Goal: Task Accomplishment & Management: Manage account settings

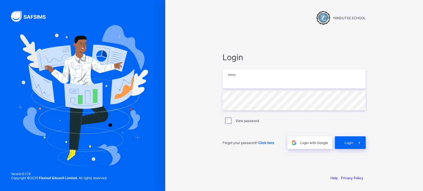
click at [250, 85] on input "email" at bounding box center [293, 78] width 143 height 19
type input "**********"
click at [353, 140] on span at bounding box center [359, 142] width 13 height 13
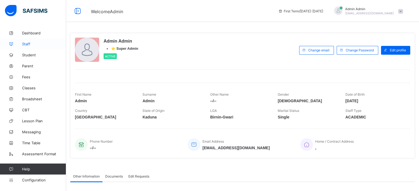
click at [28, 45] on span "Staff" at bounding box center [44, 44] width 44 height 4
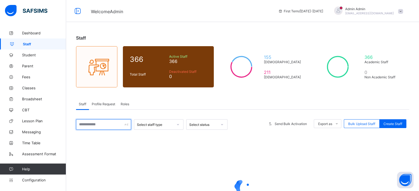
click at [98, 125] on input "text" at bounding box center [103, 124] width 55 height 10
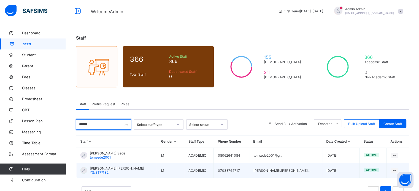
scroll to position [21, 0]
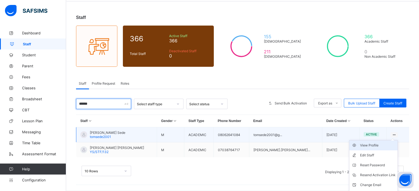
type input "******"
click at [372, 144] on div "View Profile" at bounding box center [376, 146] width 35 height 6
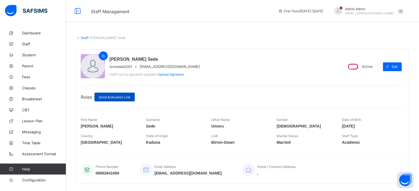
click at [125, 96] on span "Send Activation Link" at bounding box center [115, 97] width 32 height 4
click at [84, 37] on link "Staff" at bounding box center [84, 38] width 7 height 4
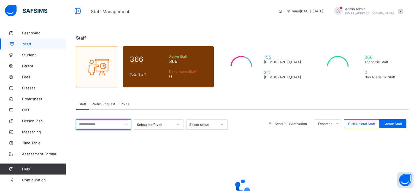
click at [114, 122] on input "text" at bounding box center [103, 124] width 55 height 10
click at [103, 124] on input "********" at bounding box center [103, 124] width 55 height 10
type input "*"
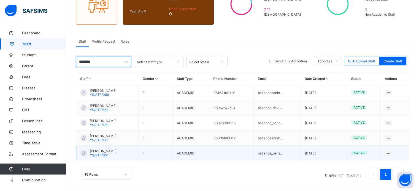
scroll to position [66, 0]
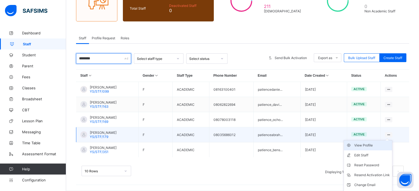
type input "********"
click at [373, 147] on div "View Profile" at bounding box center [371, 146] width 35 height 6
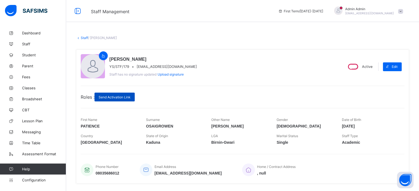
click at [116, 97] on span "Send Activation Link" at bounding box center [115, 97] width 32 height 4
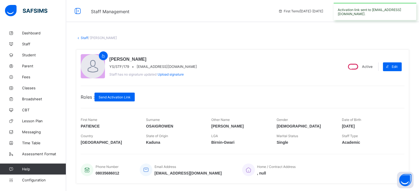
click at [85, 37] on link "Staff" at bounding box center [84, 38] width 7 height 4
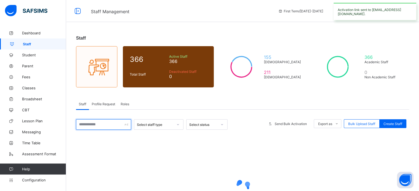
click at [111, 124] on input "text" at bounding box center [103, 124] width 55 height 10
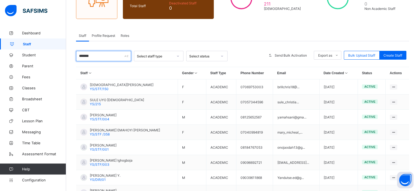
scroll to position [59, 0]
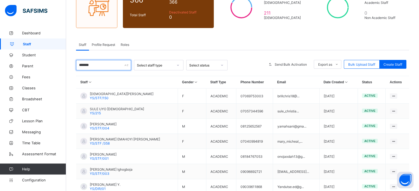
click at [114, 60] on input "*******" at bounding box center [103, 65] width 55 height 10
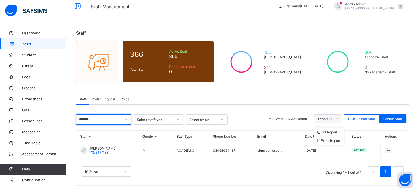
scroll to position [51, 0]
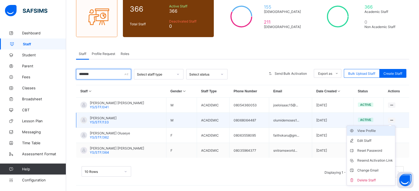
type input "*******"
click at [370, 131] on div "View Profile" at bounding box center [374, 131] width 35 height 6
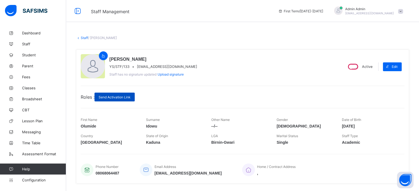
click at [125, 95] on span "Send Activation Link" at bounding box center [115, 97] width 32 height 4
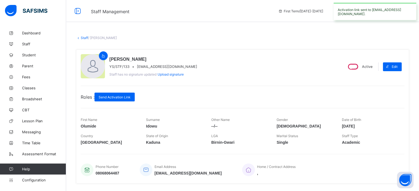
click at [86, 38] on link "Staff" at bounding box center [84, 38] width 7 height 4
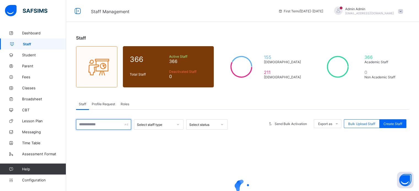
click at [102, 123] on input "text" at bounding box center [103, 124] width 55 height 10
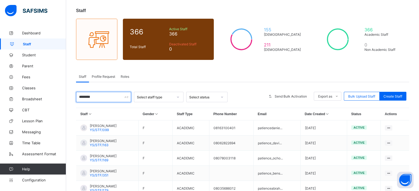
scroll to position [55, 0]
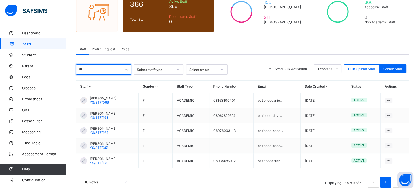
type input "*"
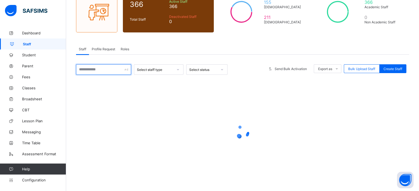
type input "*"
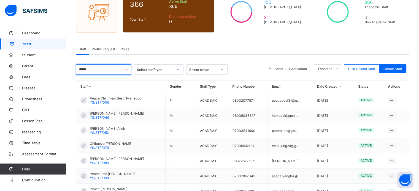
scroll to position [51, 0]
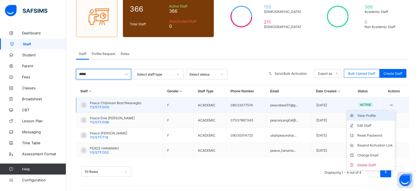
type input "*****"
click at [372, 118] on div "View Profile" at bounding box center [374, 116] width 35 height 6
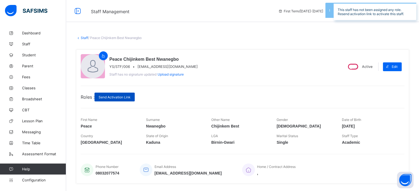
click at [123, 95] on span "Send Activation Link" at bounding box center [115, 97] width 32 height 4
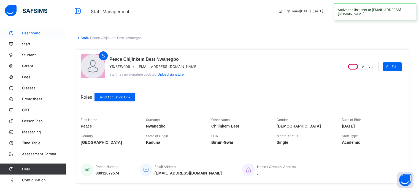
click at [37, 32] on span "Dashboard" at bounding box center [44, 33] width 44 height 4
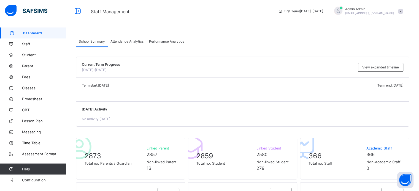
click at [364, 14] on span "[EMAIL_ADDRESS][DOMAIN_NAME]" at bounding box center [369, 13] width 49 height 3
click at [379, 68] on li "Logout" at bounding box center [384, 63] width 41 height 11
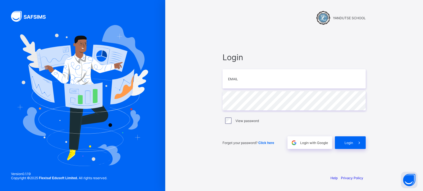
click at [255, 64] on div at bounding box center [293, 64] width 143 height 4
click at [255, 73] on input "email" at bounding box center [293, 78] width 143 height 19
type input "**********"
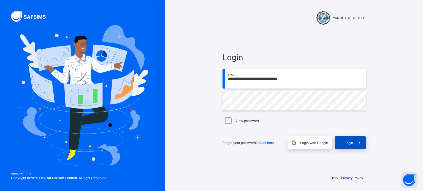
click at [343, 145] on div "Login" at bounding box center [350, 142] width 31 height 13
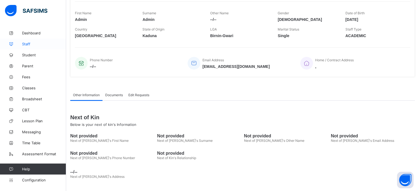
scroll to position [83, 0]
click at [24, 46] on span "Staff" at bounding box center [44, 44] width 44 height 4
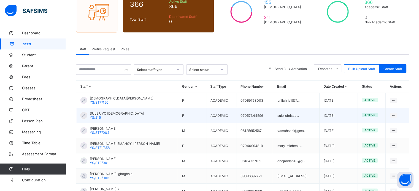
scroll to position [83, 0]
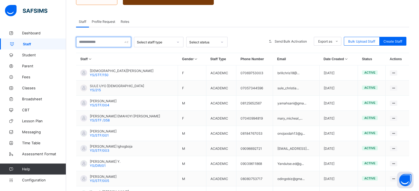
click at [95, 43] on input "text" at bounding box center [103, 42] width 55 height 10
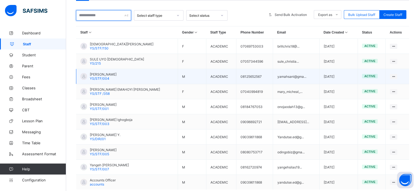
scroll to position [110, 0]
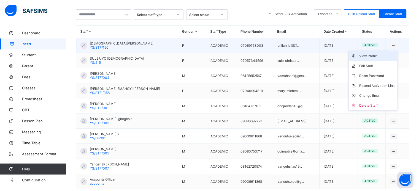
click at [372, 56] on div "View Profile" at bounding box center [376, 56] width 35 height 6
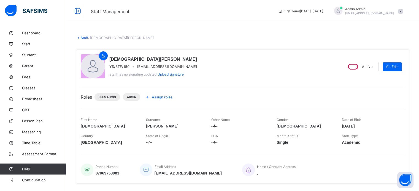
click at [87, 37] on link "Staff" at bounding box center [84, 38] width 7 height 4
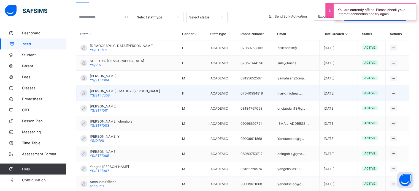
scroll to position [55, 0]
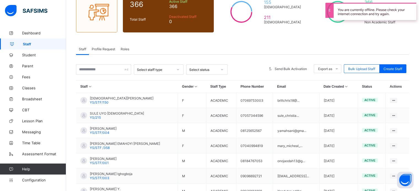
click at [278, 48] on div "Staff Profile Request Roles" at bounding box center [242, 48] width 333 height 11
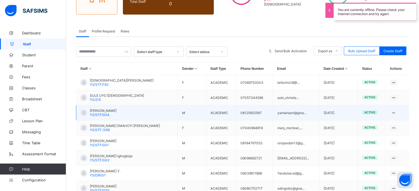
scroll to position [83, 0]
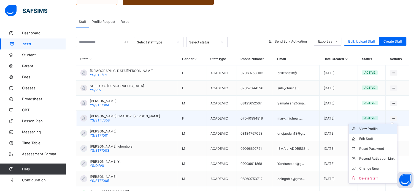
click at [374, 129] on div "View Profile" at bounding box center [376, 129] width 35 height 6
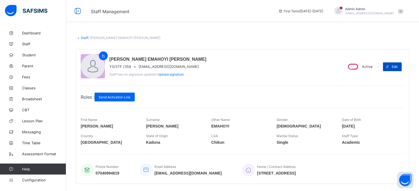
click at [397, 67] on span "Edit" at bounding box center [394, 67] width 6 height 4
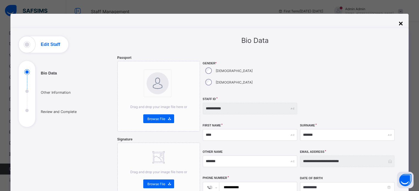
click at [400, 24] on div "×" at bounding box center [400, 23] width 4 height 9
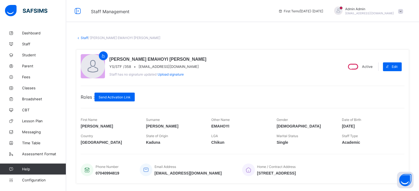
click at [86, 38] on link "Staff" at bounding box center [84, 38] width 7 height 4
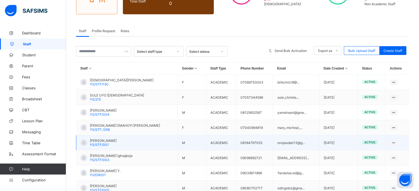
scroll to position [83, 0]
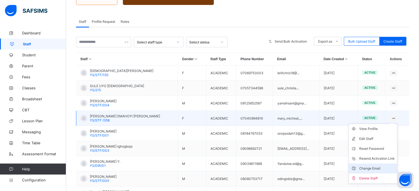
click at [381, 170] on div "Change Email" at bounding box center [376, 169] width 35 height 6
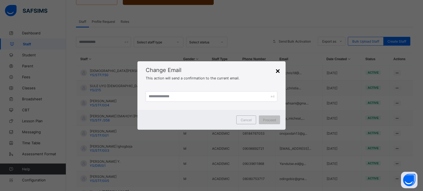
click at [274, 72] on span "Change Email" at bounding box center [212, 70] width 132 height 7
click at [277, 72] on div "×" at bounding box center [277, 71] width 4 height 9
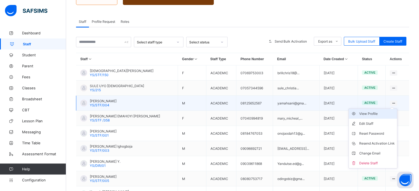
click at [376, 115] on div "View Profile" at bounding box center [376, 114] width 35 height 6
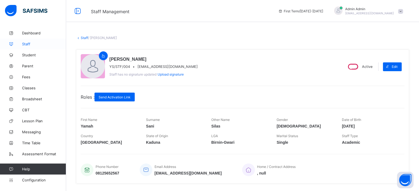
click at [26, 42] on span "Staff" at bounding box center [44, 44] width 44 height 4
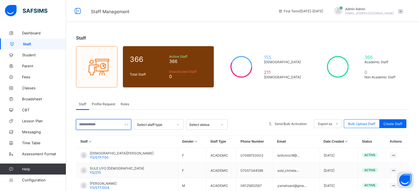
click at [101, 126] on input "text" at bounding box center [103, 124] width 55 height 10
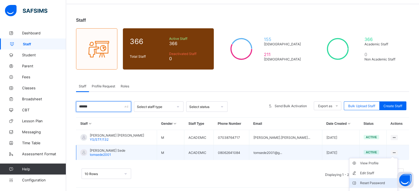
scroll to position [28, 0]
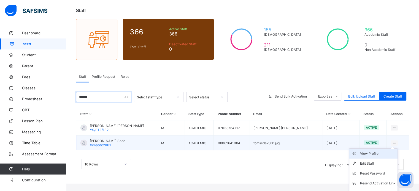
type input "******"
click at [371, 154] on div "View Profile" at bounding box center [376, 154] width 35 height 6
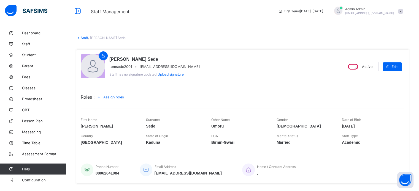
click at [122, 97] on span "Assign roles" at bounding box center [113, 97] width 21 height 4
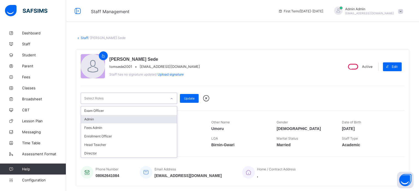
click at [114, 121] on div "Admin" at bounding box center [129, 119] width 96 height 9
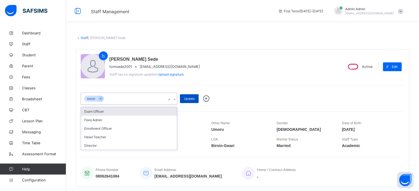
click at [193, 98] on span "Update" at bounding box center [189, 99] width 10 height 4
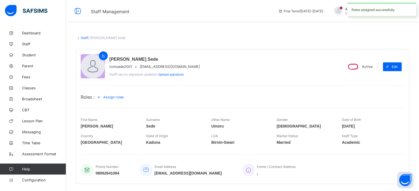
click at [83, 39] on link "Staff" at bounding box center [84, 38] width 7 height 4
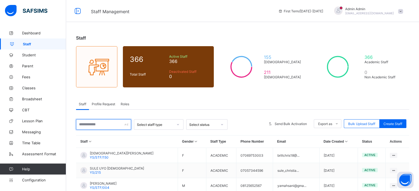
click at [103, 127] on input "text" at bounding box center [103, 124] width 55 height 10
type input "*"
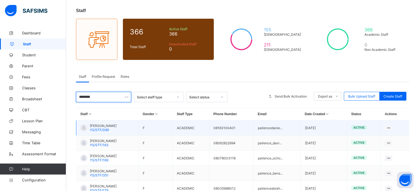
scroll to position [55, 0]
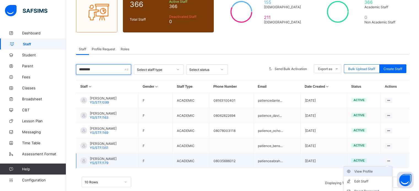
type input "********"
click at [372, 173] on div "View Profile" at bounding box center [371, 172] width 35 height 6
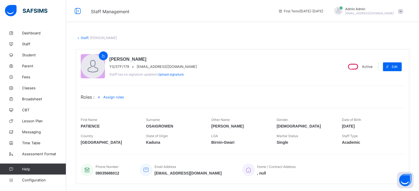
scroll to position [28, 0]
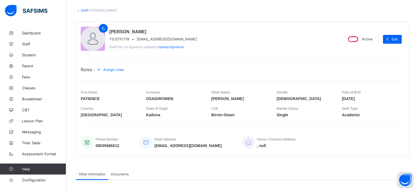
click at [81, 11] on link "Staff" at bounding box center [84, 10] width 7 height 4
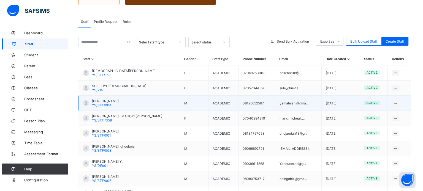
scroll to position [55, 0]
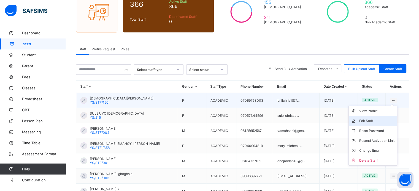
click at [373, 121] on div "Edit Staff" at bounding box center [376, 121] width 35 height 6
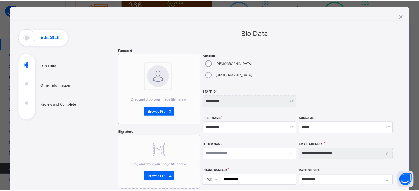
scroll to position [0, 0]
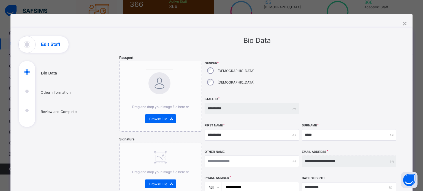
click at [403, 25] on div "×" at bounding box center [404, 23] width 4 height 9
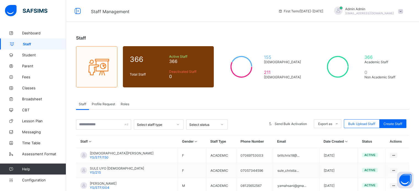
click at [102, 104] on span "Profile Request" at bounding box center [103, 104] width 23 height 4
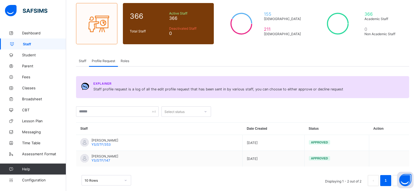
scroll to position [53, 0]
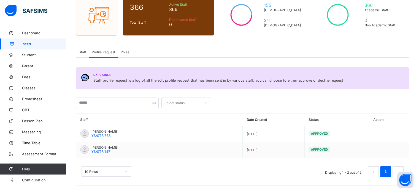
click at [84, 48] on div "Staff" at bounding box center [82, 52] width 13 height 11
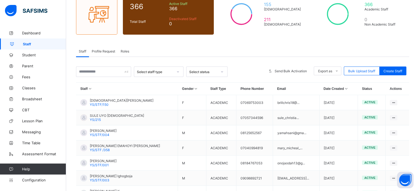
scroll to position [135, 0]
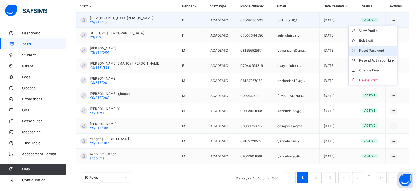
click at [381, 51] on div "Reset Password" at bounding box center [376, 51] width 35 height 6
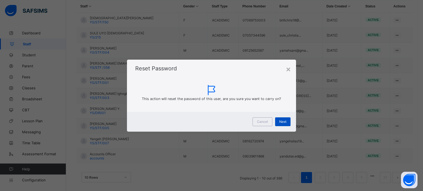
click at [285, 123] on span "Next" at bounding box center [282, 122] width 7 height 4
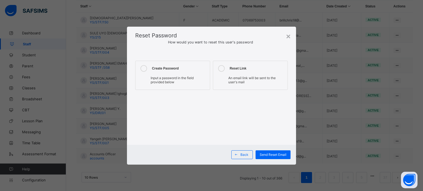
click at [145, 67] on icon at bounding box center [143, 68] width 7 height 7
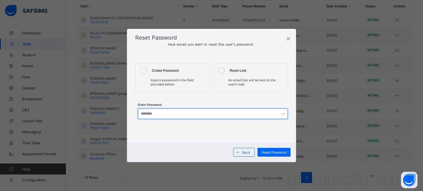
click at [179, 116] on input "text" at bounding box center [213, 114] width 150 height 10
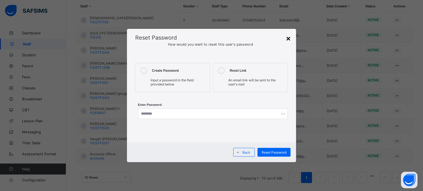
click at [289, 38] on div "×" at bounding box center [288, 38] width 4 height 9
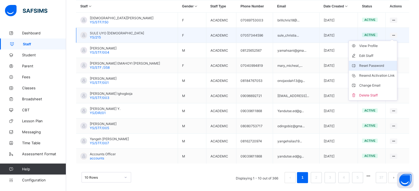
click at [377, 68] on div "Reset Password" at bounding box center [376, 66] width 35 height 6
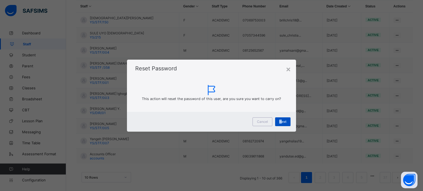
click at [280, 122] on span "Next" at bounding box center [282, 122] width 7 height 4
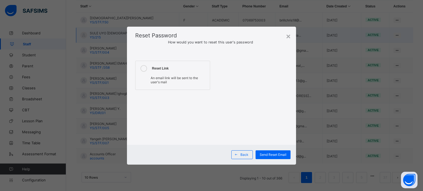
click at [288, 35] on div "×" at bounding box center [288, 36] width 4 height 9
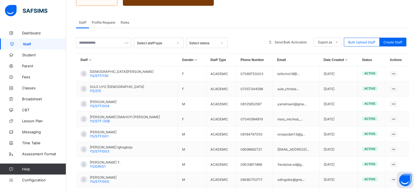
scroll to position [80, 0]
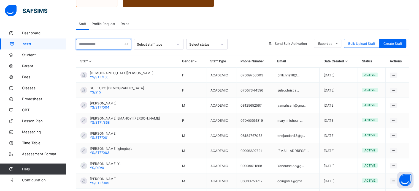
click at [98, 48] on input "text" at bounding box center [103, 44] width 55 height 10
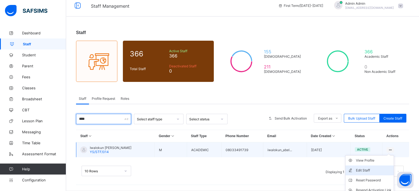
scroll to position [30, 0]
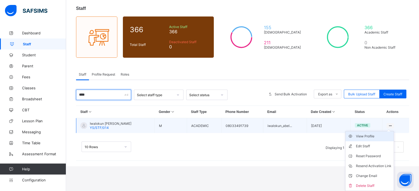
type input "****"
click at [375, 136] on div "View Profile" at bounding box center [373, 137] width 35 height 6
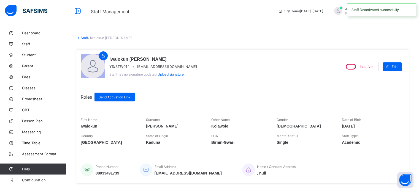
click at [82, 36] on link "Staff" at bounding box center [84, 38] width 7 height 4
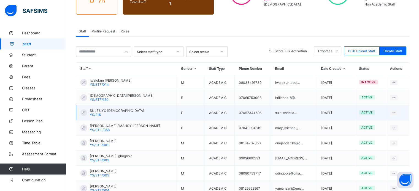
scroll to position [83, 0]
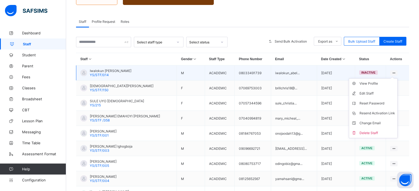
click at [394, 78] on ul "View Profile Edit Staff Reset Password Resend Activation Link Change Email Dele…" at bounding box center [372, 108] width 49 height 60
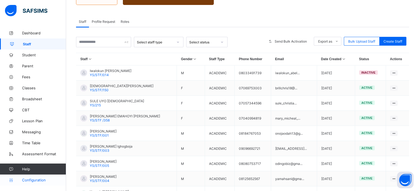
click at [34, 178] on span "Configuration" at bounding box center [44, 180] width 44 height 4
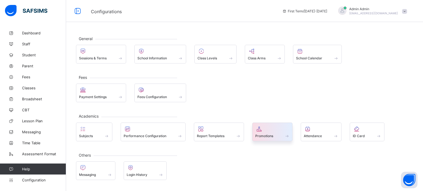
click at [262, 134] on span "Promotions" at bounding box center [264, 136] width 18 height 4
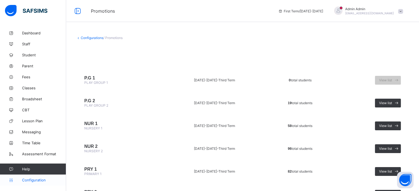
click at [35, 182] on link "Configuration" at bounding box center [33, 180] width 66 height 11
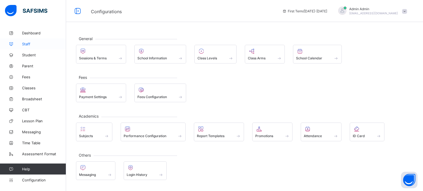
drag, startPoint x: 26, startPoint y: 45, endPoint x: 29, endPoint y: 47, distance: 3.7
click at [26, 45] on span "Staff" at bounding box center [44, 44] width 44 height 4
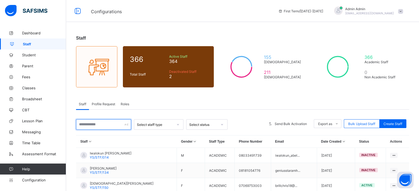
click at [110, 124] on input "text" at bounding box center [103, 124] width 55 height 10
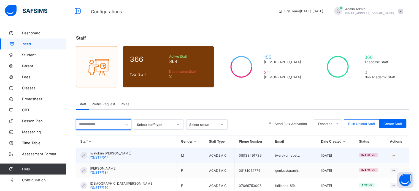
type input "*"
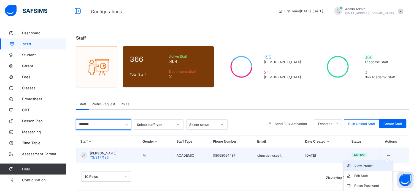
type input "*******"
click at [371, 166] on div "View Profile" at bounding box center [371, 166] width 35 height 6
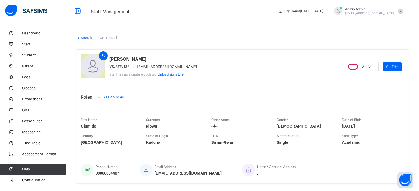
click at [118, 94] on div "Assign roles" at bounding box center [111, 97] width 34 height 9
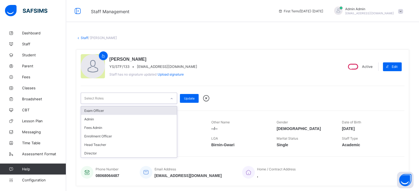
click at [131, 99] on div "Select Roles" at bounding box center [123, 98] width 85 height 11
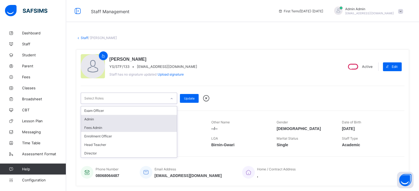
click at [116, 119] on div "Admin" at bounding box center [129, 119] width 96 height 9
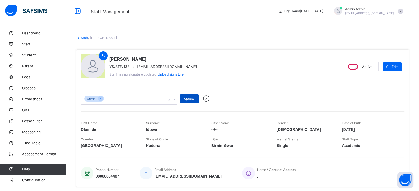
click at [187, 97] on span "Update" at bounding box center [189, 99] width 10 height 4
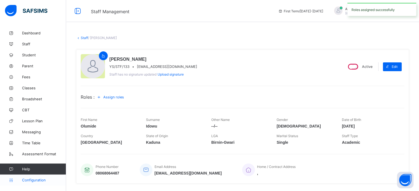
click at [41, 180] on span "Configuration" at bounding box center [44, 180] width 44 height 4
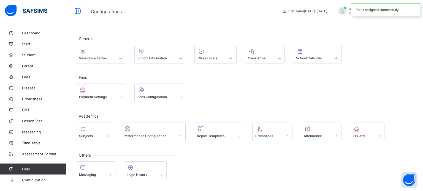
click at [265, 135] on span "Promotions" at bounding box center [264, 136] width 18 height 4
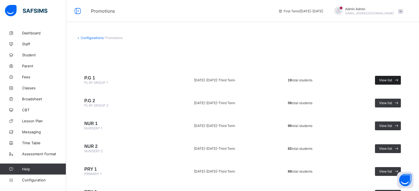
click at [389, 81] on span "View list" at bounding box center [385, 80] width 13 height 4
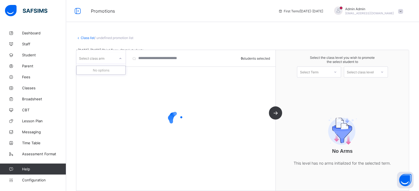
click at [114, 58] on div "Select class arm" at bounding box center [95, 58] width 39 height 8
click at [117, 61] on div at bounding box center [120, 58] width 9 height 9
click at [114, 61] on div "Select class arm" at bounding box center [95, 58] width 39 height 8
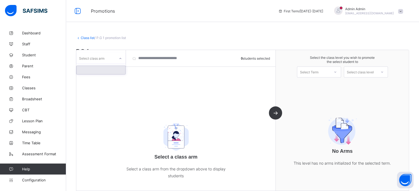
click at [109, 70] on div at bounding box center [101, 70] width 49 height 8
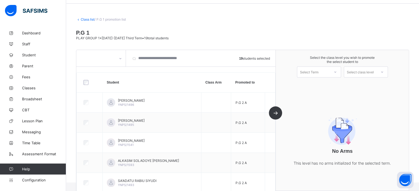
scroll to position [28, 0]
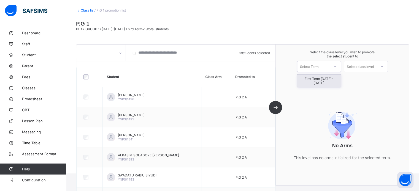
click at [312, 69] on div "Select Term" at bounding box center [309, 66] width 18 height 11
click at [305, 80] on div "First Term [DATE]-[DATE]" at bounding box center [318, 81] width 43 height 13
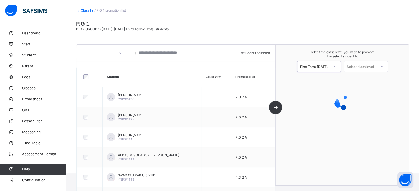
click at [371, 61] on div "Select class level" at bounding box center [365, 66] width 44 height 11
click at [369, 67] on div "Select class level" at bounding box center [359, 66] width 27 height 11
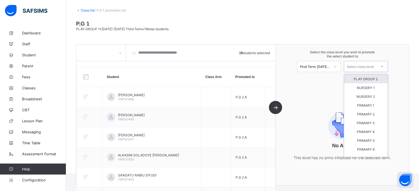
click at [368, 80] on div "PLAY GROUP 2" at bounding box center [365, 79] width 43 height 9
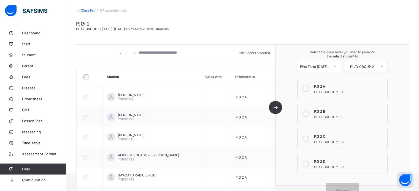
click at [318, 87] on div "P.G 2 A" at bounding box center [349, 85] width 70 height 5
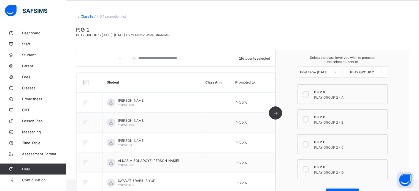
scroll to position [0, 0]
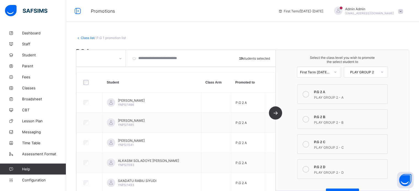
click at [84, 38] on link "Class list" at bounding box center [88, 38] width 14 height 4
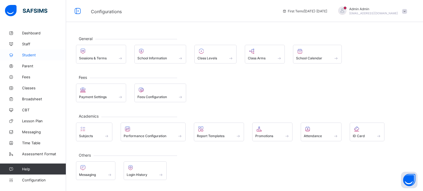
click at [29, 53] on span "Student" at bounding box center [44, 55] width 44 height 4
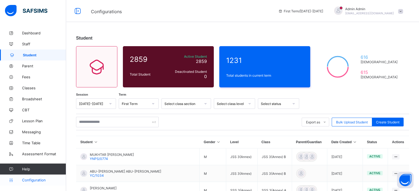
click at [28, 181] on span "Configuration" at bounding box center [44, 180] width 44 height 4
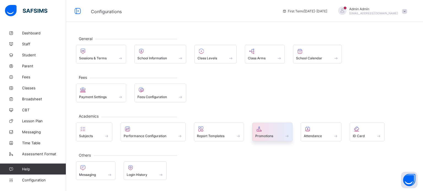
click at [264, 135] on span "Promotions" at bounding box center [264, 136] width 18 height 4
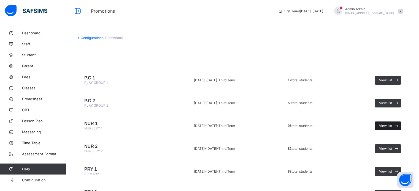
click at [392, 126] on span "View list" at bounding box center [385, 126] width 13 height 4
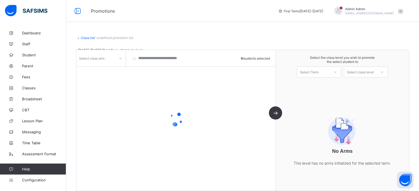
click at [119, 57] on div at bounding box center [120, 58] width 9 height 9
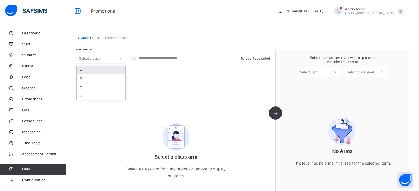
click at [109, 68] on div "A" at bounding box center [101, 70] width 49 height 9
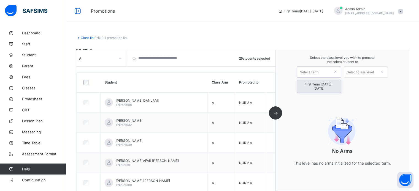
click at [318, 70] on div "Select Term" at bounding box center [309, 72] width 18 height 11
click at [319, 84] on div "First Term [DATE]-[DATE]" at bounding box center [318, 86] width 43 height 13
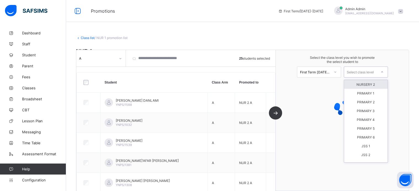
click at [359, 71] on div "Select class level" at bounding box center [359, 72] width 27 height 11
click at [362, 87] on div "NURSERY 2" at bounding box center [365, 84] width 43 height 9
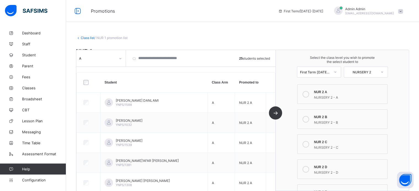
click at [308, 94] on icon at bounding box center [305, 94] width 7 height 7
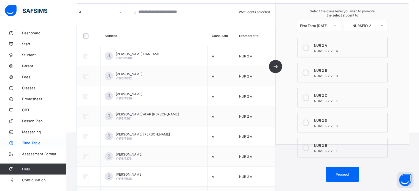
scroll to position [28, 0]
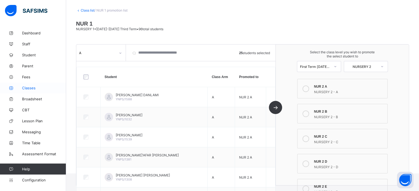
click at [33, 87] on span "Classes" at bounding box center [44, 88] width 44 height 4
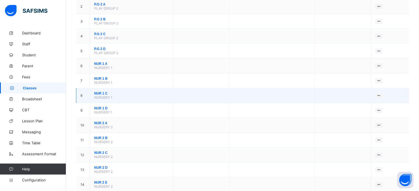
scroll to position [83, 0]
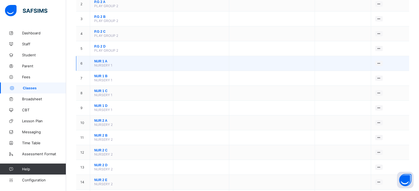
click at [102, 61] on span "NUR 1 A" at bounding box center [131, 61] width 75 height 4
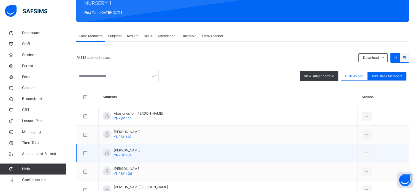
scroll to position [110, 0]
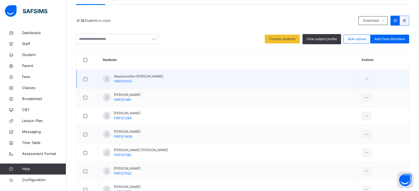
click at [85, 76] on div at bounding box center [87, 79] width 13 height 12
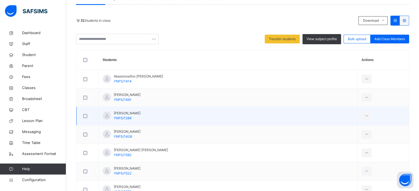
click at [83, 113] on div at bounding box center [87, 116] width 13 height 12
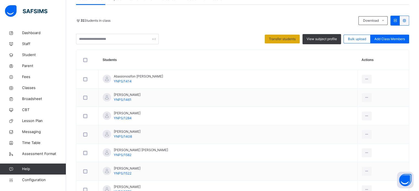
click at [283, 38] on span "Transfer students" at bounding box center [282, 39] width 27 height 5
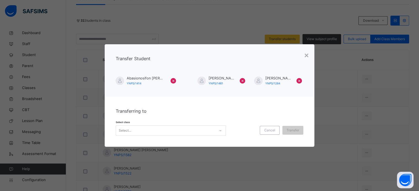
click at [308, 56] on div "×" at bounding box center [306, 56] width 4 height 12
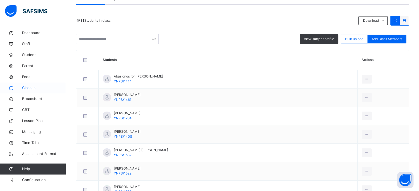
click at [27, 89] on span "Classes" at bounding box center [44, 88] width 44 height 6
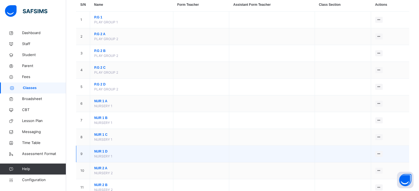
scroll to position [55, 0]
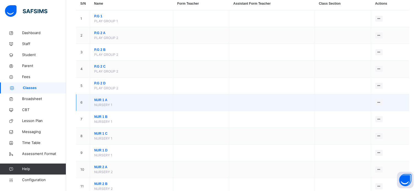
click at [100, 100] on span "NUR 1 A" at bounding box center [131, 100] width 75 height 5
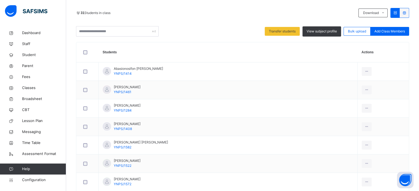
scroll to position [83, 0]
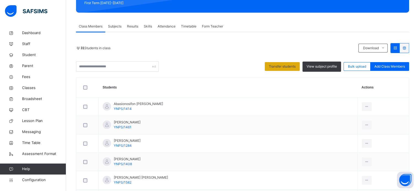
click at [282, 65] on span "Transfer students" at bounding box center [282, 66] width 27 height 5
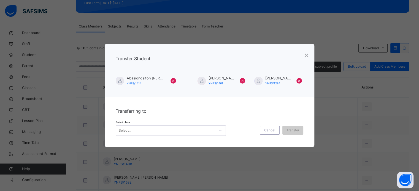
click at [301, 81] on span "×" at bounding box center [298, 80] width 3 height 7
click at [213, 130] on div "Select..." at bounding box center [165, 131] width 99 height 9
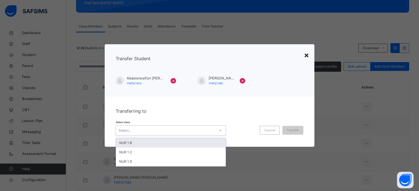
click at [305, 56] on div "×" at bounding box center [306, 56] width 4 height 12
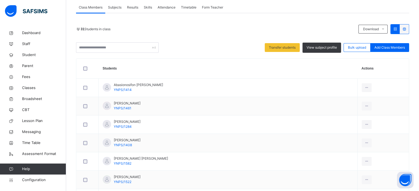
scroll to position [110, 0]
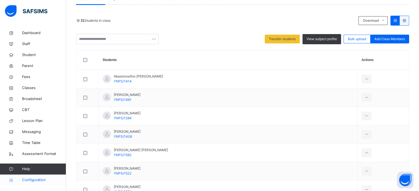
click at [26, 180] on span "Configuration" at bounding box center [44, 180] width 44 height 6
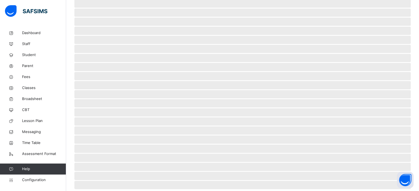
scroll to position [7, 0]
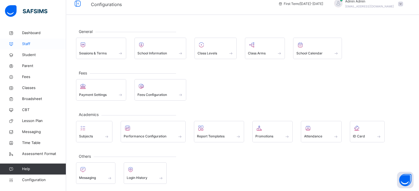
click at [26, 42] on span "Staff" at bounding box center [44, 44] width 44 height 6
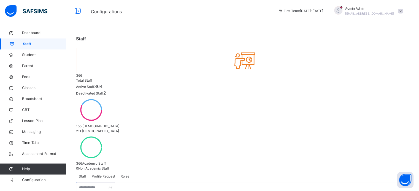
select select "**"
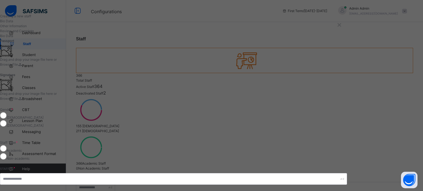
click at [341, 27] on div "×" at bounding box center [339, 25] width 4 height 12
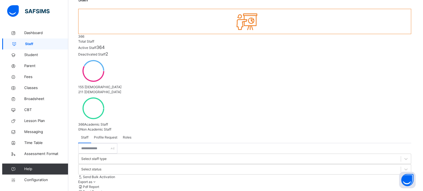
scroll to position [28, 0]
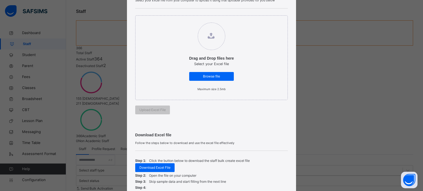
scroll to position [120, 0]
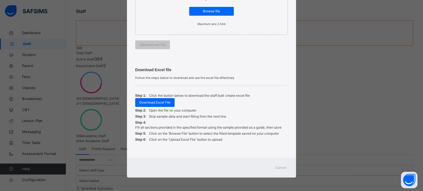
click at [281, 166] on span "Cancel" at bounding box center [280, 167] width 11 height 5
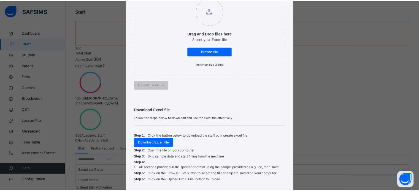
scroll to position [83, 0]
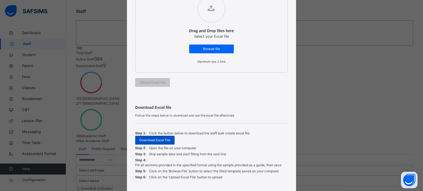
click at [149, 138] on span "Download Excel File" at bounding box center [154, 140] width 31 height 5
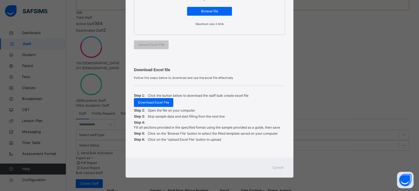
scroll to position [110, 0]
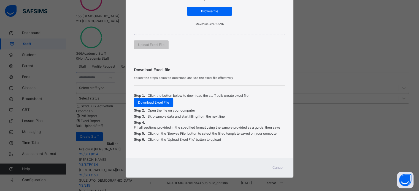
click at [277, 168] on span "Cancel" at bounding box center [277, 167] width 11 height 5
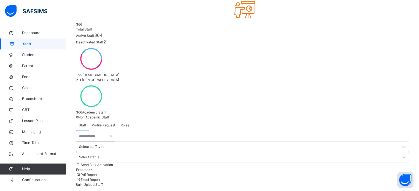
scroll to position [28, 0]
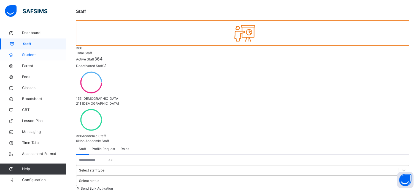
click at [24, 58] on link "Student" at bounding box center [33, 55] width 66 height 11
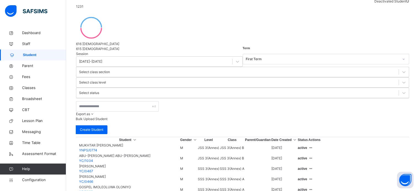
scroll to position [83, 0]
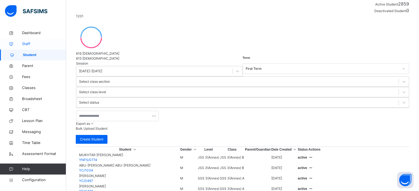
click at [26, 44] on span "Staff" at bounding box center [44, 44] width 44 height 6
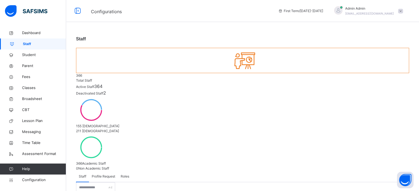
click at [29, 53] on span "Student" at bounding box center [44, 55] width 44 height 6
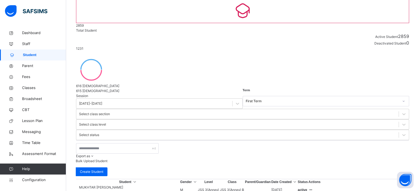
scroll to position [55, 0]
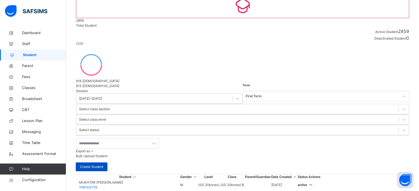
click at [103, 165] on span "Create Student" at bounding box center [91, 167] width 23 height 5
select select "**"
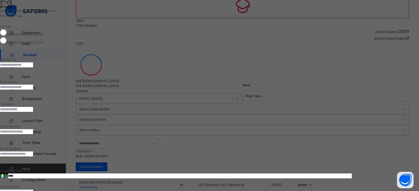
scroll to position [0, 0]
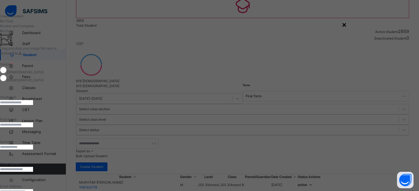
click at [346, 25] on div "×" at bounding box center [344, 25] width 4 height 12
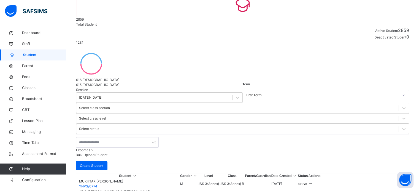
scroll to position [166, 0]
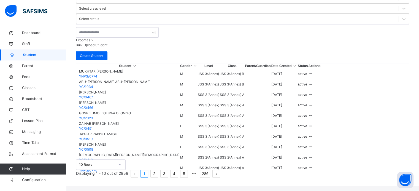
click at [210, 170] on link "286" at bounding box center [205, 173] width 10 height 7
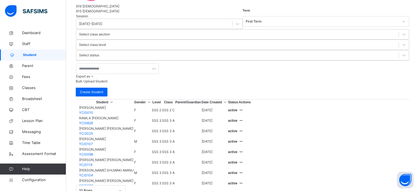
scroll to position [149, 0]
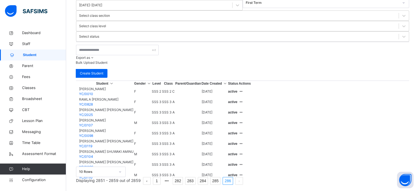
click at [151, 177] on button "prev page" at bounding box center [147, 181] width 8 height 8
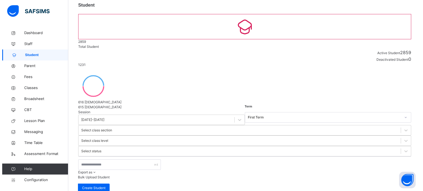
scroll to position [0, 0]
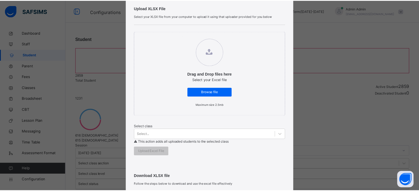
scroll to position [110, 0]
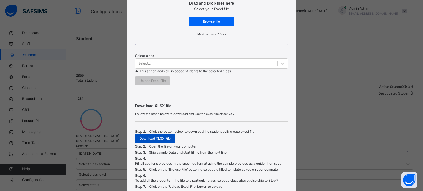
click at [155, 138] on span "Download XLSX File" at bounding box center [154, 138] width 31 height 5
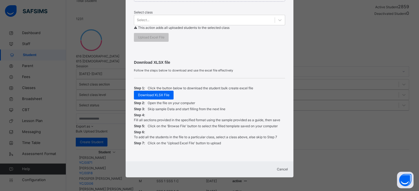
scroll to position [165, 0]
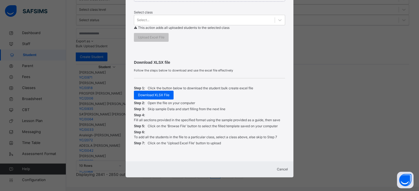
click at [277, 168] on span "Cancel" at bounding box center [282, 169] width 11 height 4
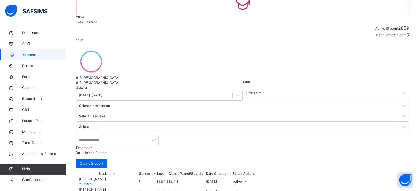
scroll to position [0, 0]
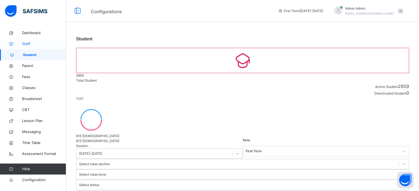
click at [27, 45] on span "Staff" at bounding box center [44, 44] width 44 height 6
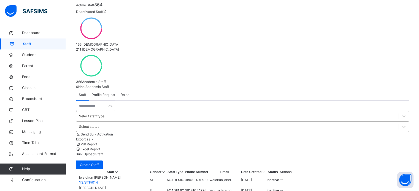
scroll to position [55, 0]
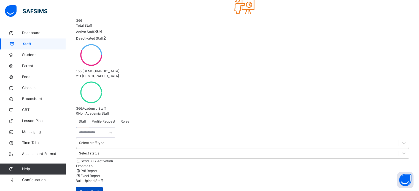
click at [99, 189] on span "Create Staff" at bounding box center [89, 191] width 19 height 5
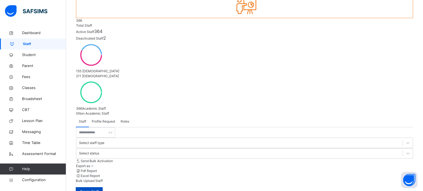
select select "**"
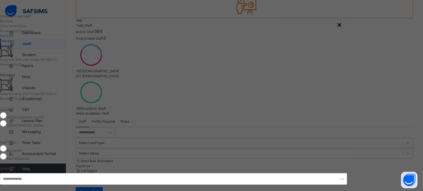
click at [341, 24] on div "×" at bounding box center [339, 25] width 4 height 12
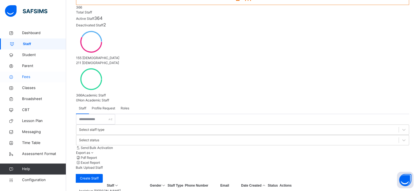
scroll to position [77, 0]
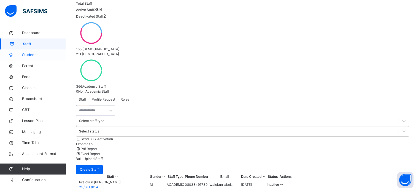
click at [28, 55] on span "Student" at bounding box center [44, 55] width 44 height 6
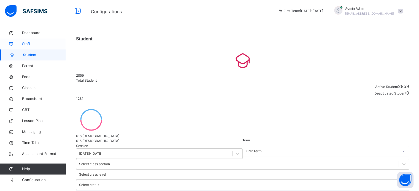
click at [28, 42] on span "Staff" at bounding box center [44, 44] width 44 height 6
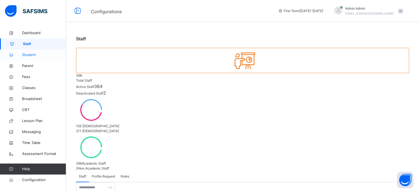
click at [29, 56] on span "Student" at bounding box center [44, 55] width 44 height 6
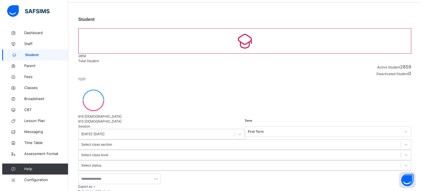
scroll to position [28, 0]
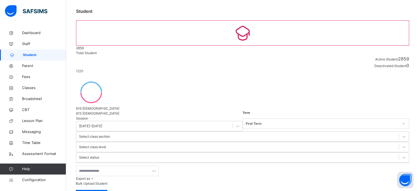
click at [107, 182] on span "Bulk Upload Student" at bounding box center [92, 184] width 32 height 4
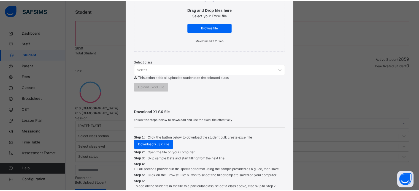
scroll to position [138, 0]
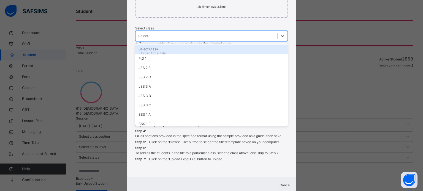
click at [159, 34] on div "Select..." at bounding box center [206, 36] width 142 height 9
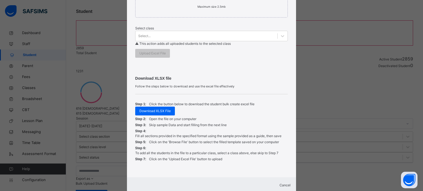
click at [330, 71] on div "Bulk Upload Student Upload XLSX File Select your XLSX file from your computer t…" at bounding box center [211, 95] width 423 height 191
click at [281, 187] on span "Cancel" at bounding box center [284, 185] width 11 height 4
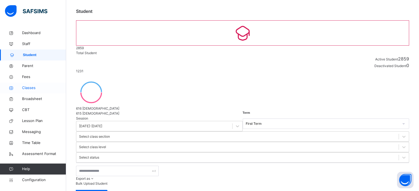
click at [35, 89] on span "Classes" at bounding box center [44, 88] width 44 height 6
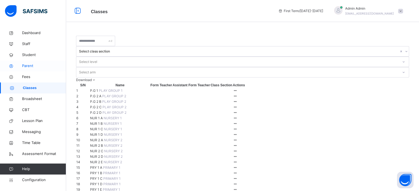
click at [30, 67] on span "Parent" at bounding box center [44, 66] width 44 height 6
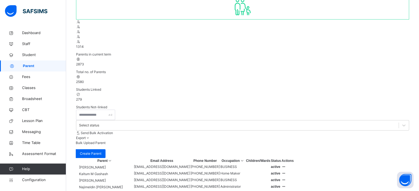
scroll to position [55, 0]
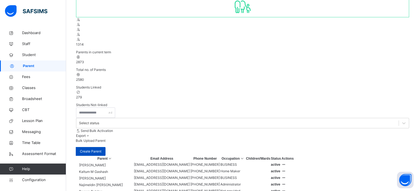
click at [105, 147] on div "Create Parent" at bounding box center [91, 151] width 30 height 9
select select "**"
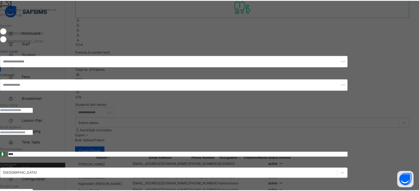
scroll to position [0, 0]
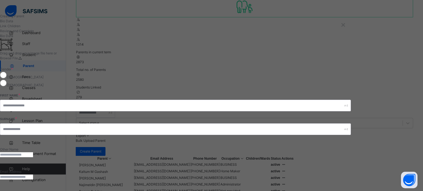
click at [345, 27] on div "×" at bounding box center [343, 25] width 4 height 12
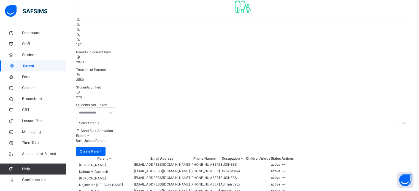
click at [105, 139] on span "Bulk Upload Parent" at bounding box center [91, 141] width 30 height 4
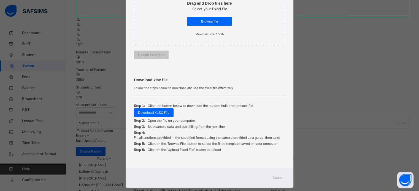
scroll to position [120, 0]
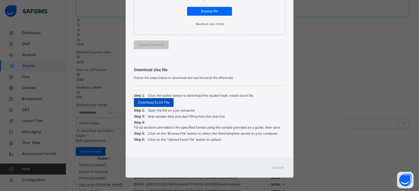
click at [161, 101] on span "Download XLSX File" at bounding box center [153, 102] width 31 height 5
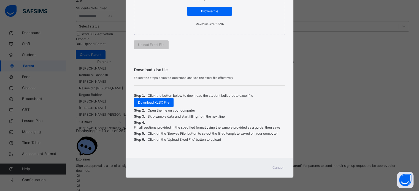
scroll to position [162, 0]
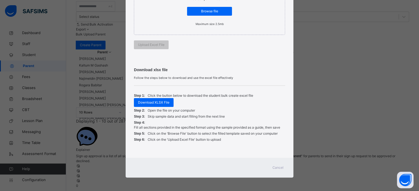
click at [281, 170] on div "Cancel" at bounding box center [278, 167] width 20 height 9
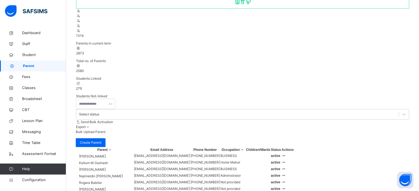
scroll to position [0, 0]
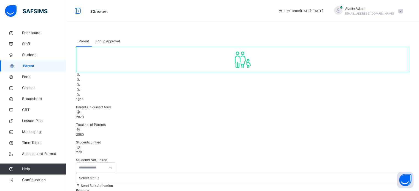
click at [100, 42] on span "Signup Approval" at bounding box center [106, 41] width 25 height 5
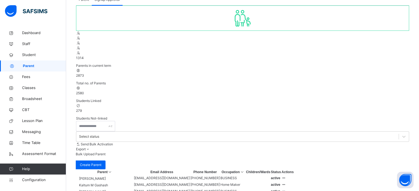
scroll to position [38, 0]
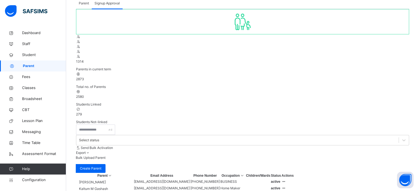
drag, startPoint x: 314, startPoint y: 34, endPoint x: 298, endPoint y: 34, distance: 16.0
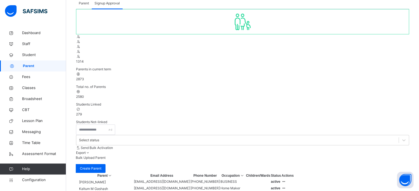
drag, startPoint x: 271, startPoint y: 33, endPoint x: 347, endPoint y: 35, distance: 76.3
copy b "yandutseschool.safsims.com /sign-up-parent"
click at [88, 1] on span "Parent" at bounding box center [84, 3] width 10 height 5
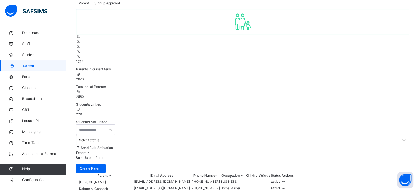
click at [101, 3] on span "Signup Approval" at bounding box center [106, 3] width 25 height 5
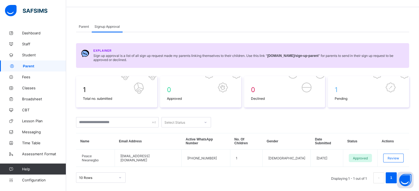
scroll to position [23, 0]
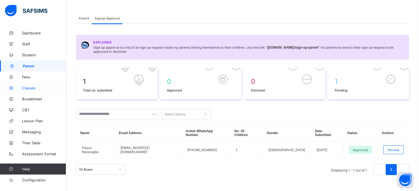
click at [31, 84] on link "Classes" at bounding box center [33, 88] width 66 height 11
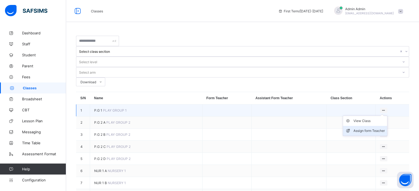
click at [365, 128] on div "Assign form Teacher" at bounding box center [368, 131] width 31 height 6
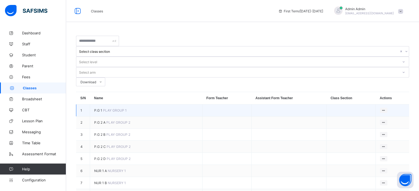
click at [99, 108] on span "P.G 1" at bounding box center [98, 110] width 9 height 4
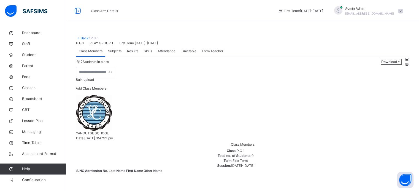
click at [205, 54] on span "Form Teacher" at bounding box center [212, 51] width 21 height 5
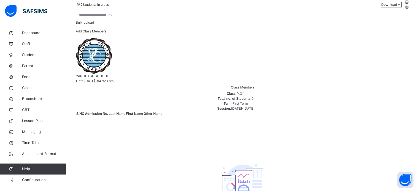
scroll to position [64, 0]
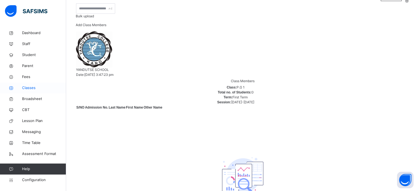
click at [36, 87] on span "Classes" at bounding box center [44, 88] width 44 height 6
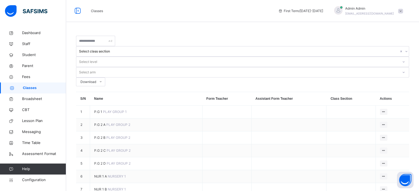
click at [0, 0] on div "Assign form Teacher" at bounding box center [0, 0] width 0 height 0
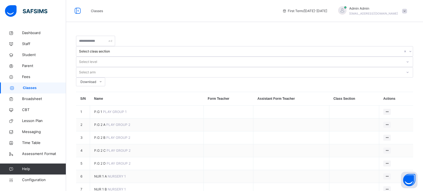
type input "****"
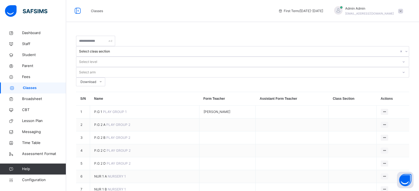
drag, startPoint x: 373, startPoint y: 109, endPoint x: 368, endPoint y: 109, distance: 5.8
click at [0, 0] on div "Assign form Teacher" at bounding box center [0, 0] width 0 height 0
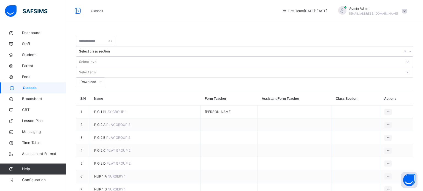
type input "*****"
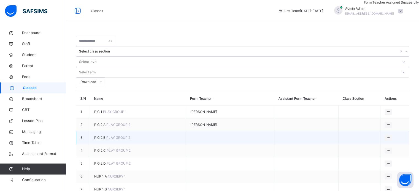
click at [101, 136] on span "P.G 2 B" at bounding box center [100, 138] width 12 height 4
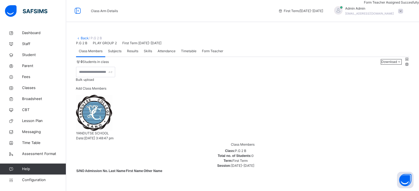
click at [209, 54] on span "Form Teacher" at bounding box center [212, 51] width 21 height 5
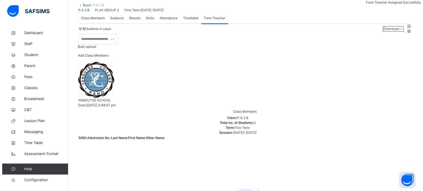
scroll to position [64, 0]
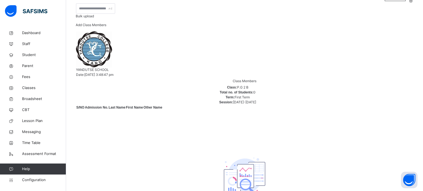
type input "******"
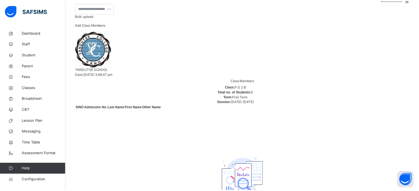
scroll to position [20, 0]
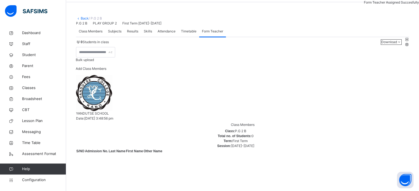
click at [115, 34] on span "Subjects" at bounding box center [114, 31] width 13 height 5
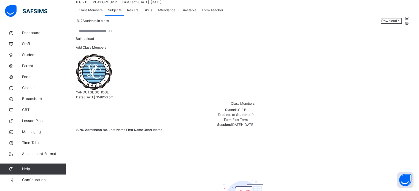
scroll to position [0, 0]
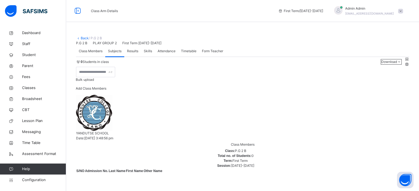
click at [213, 54] on span "Form Teacher" at bounding box center [212, 51] width 21 height 5
click at [116, 54] on span "Subjects" at bounding box center [114, 51] width 13 height 5
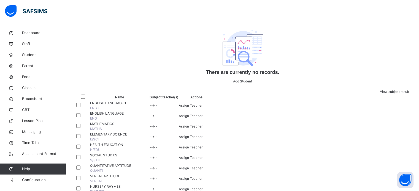
scroll to position [146, 0]
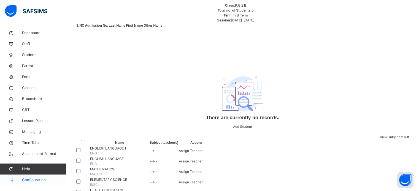
click at [43, 182] on span "Configuration" at bounding box center [44, 180] width 44 height 6
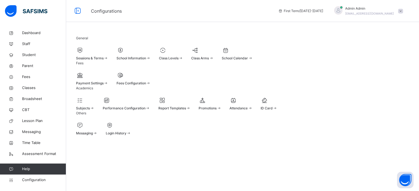
click at [94, 111] on div "Subjects" at bounding box center [85, 108] width 18 height 5
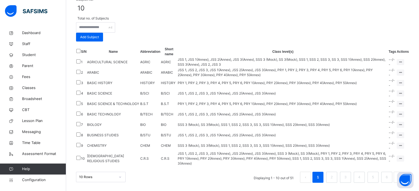
scroll to position [88, 0]
click at [102, 33] on input "text" at bounding box center [95, 27] width 39 height 10
click at [334, 177] on link "2" at bounding box center [331, 177] width 5 height 7
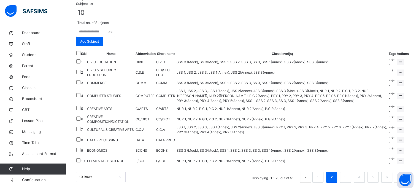
scroll to position [143, 0]
click at [387, 120] on div "Assign to Level" at bounding box center [389, 117] width 23 height 6
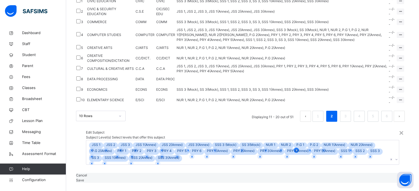
click at [293, 148] on div at bounding box center [295, 150] width 5 height 5
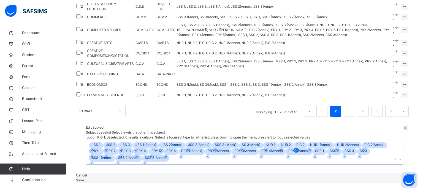
click at [294, 149] on icon at bounding box center [296, 151] width 4 height 4
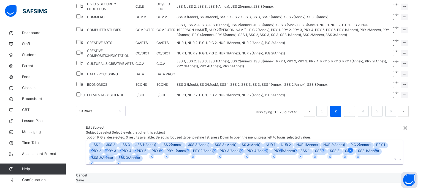
click at [348, 149] on icon at bounding box center [350, 151] width 4 height 4
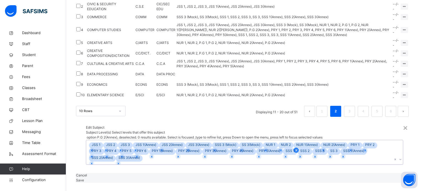
click at [295, 149] on icon at bounding box center [296, 150] width 2 height 2
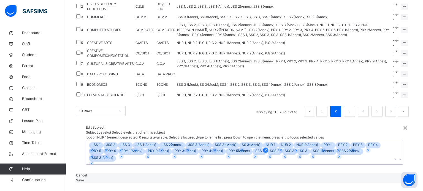
click at [264, 149] on icon at bounding box center [265, 150] width 2 height 2
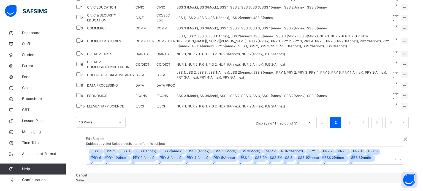
click at [84, 178] on span "Save" at bounding box center [80, 180] width 8 height 4
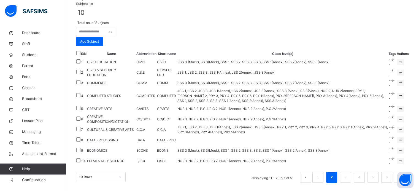
scroll to position [198, 0]
click at [388, 138] on div "Assign to Level" at bounding box center [389, 141] width 23 height 6
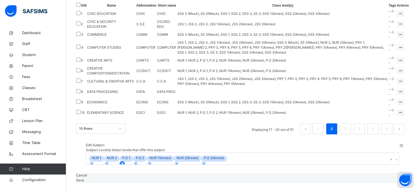
click at [124, 162] on icon at bounding box center [122, 164] width 4 height 4
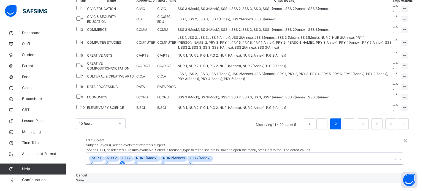
click at [125, 161] on div at bounding box center [121, 163] width 5 height 5
click at [178, 162] on icon at bounding box center [176, 164] width 4 height 4
click at [84, 178] on span "Save" at bounding box center [80, 180] width 8 height 4
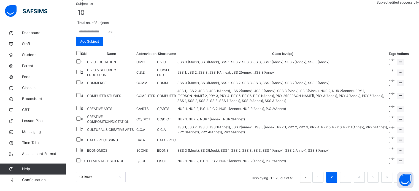
scroll to position [203, 0]
click at [345, 178] on li "3" at bounding box center [345, 177] width 11 height 11
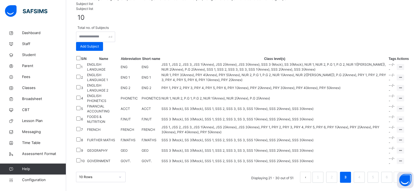
scroll to position [116, 0]
click at [390, 91] on div "Assign to Level" at bounding box center [389, 88] width 23 height 6
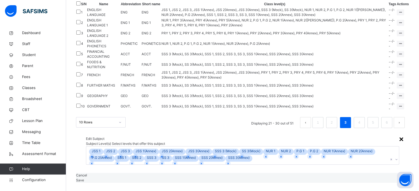
click at [399, 134] on div "×" at bounding box center [401, 140] width 4 height 12
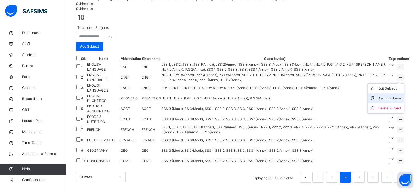
click at [390, 101] on div "Assign to Level" at bounding box center [389, 99] width 23 height 6
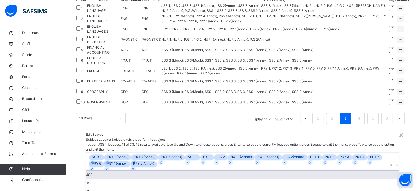
click at [197, 152] on div "NUR 1 PRY 3(Annex) PRY 4(Annex) PRY 5(Annex) NUR 2 P.G 1 P.G 2 NUR 1(Annex) NUR…" at bounding box center [237, 161] width 302 height 18
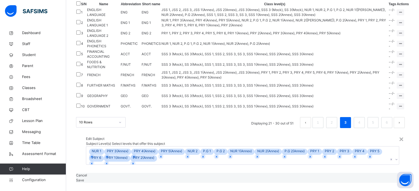
click at [294, 128] on div "Edit Subject Subject Level(s) Select levels that offer this subject NUR 1 PRY 3…" at bounding box center [242, 150] width 333 height 45
click at [399, 134] on div "×" at bounding box center [401, 140] width 4 height 12
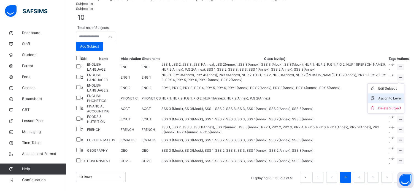
click at [387, 101] on div "Assign to Level" at bounding box center [389, 99] width 23 height 6
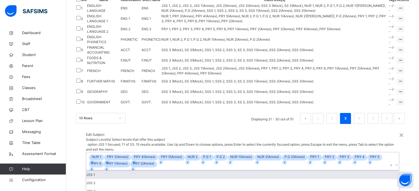
click at [206, 152] on div "NUR 1 PRY 3(Annex) PRY 4(Annex) PRY 5(Annex) NUR 2 P.G 1 P.G 2 NUR 1(Annex) NUR…" at bounding box center [237, 161] width 302 height 18
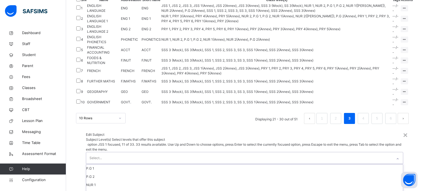
click at [254, 132] on div "Edit Subject" at bounding box center [244, 134] width 317 height 5
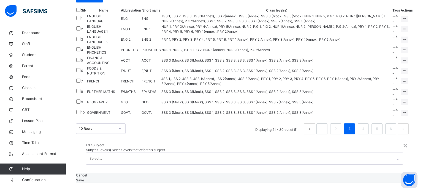
click at [84, 178] on span "Save" at bounding box center [80, 180] width 8 height 4
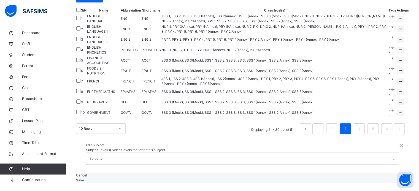
click at [282, 178] on div "Save" at bounding box center [242, 180] width 333 height 5
drag, startPoint x: 238, startPoint y: 57, endPoint x: 272, endPoint y: 57, distance: 34.7
click at [256, 135] on div "× Edit Subject Subject Level(s) Select levels that offer this subject Select...…" at bounding box center [242, 159] width 333 height 48
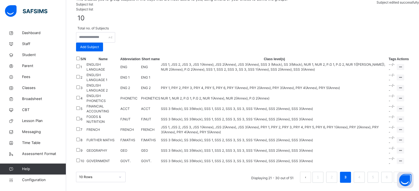
scroll to position [116, 0]
click at [382, 112] on div "Assign to Level" at bounding box center [389, 109] width 23 height 6
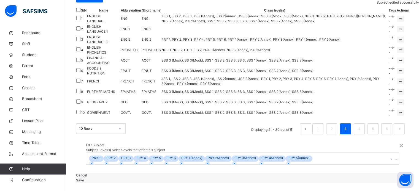
click at [206, 153] on div "PRY 1 PRY 2 PRY 3 PRY 4 PRY 5 PRY 6 PRY 1(Annex) PRY 2(Annex) PRY 3(Annex) PRY …" at bounding box center [237, 159] width 302 height 12
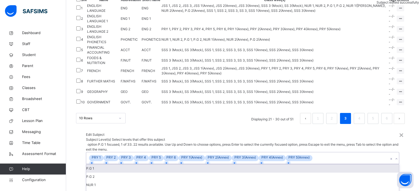
scroll to position [0, 0]
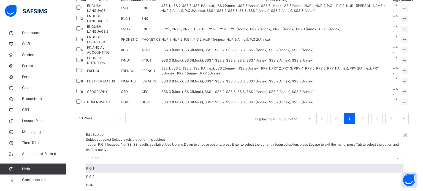
click at [230, 132] on div "Edit Subject" at bounding box center [244, 134] width 317 height 5
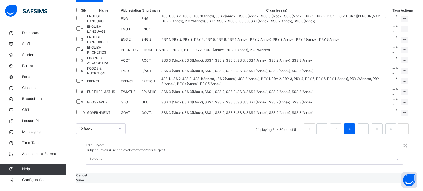
click at [84, 178] on span "Save" at bounding box center [80, 180] width 8 height 4
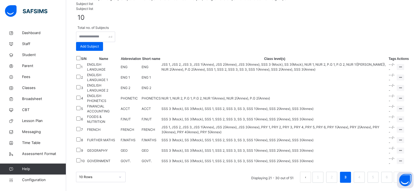
scroll to position [171, 0]
click at [380, 117] on div "Assign to Level" at bounding box center [389, 120] width 23 height 6
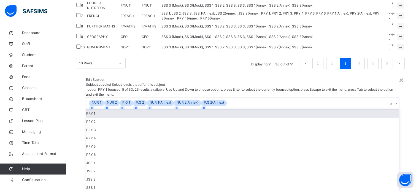
click at [197, 103] on div "NUR 1 NUR 2 P.G 1 P.G 2 NUR 1(Annex) NUR 2(Annex) P.G 2(Annex)" at bounding box center [237, 103] width 302 height 12
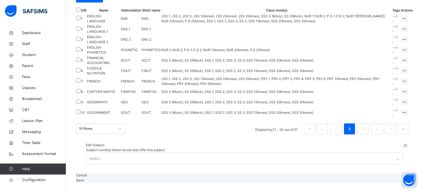
click at [84, 178] on span "Save" at bounding box center [80, 180] width 8 height 4
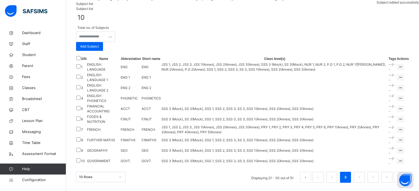
scroll to position [198, 0]
click at [361, 176] on link "4" at bounding box center [358, 177] width 5 height 7
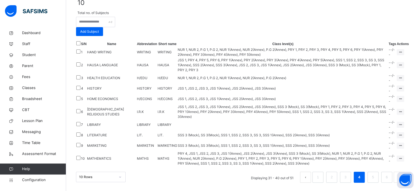
scroll to position [143, 0]
click at [390, 70] on div "Assign to Level" at bounding box center [389, 73] width 23 height 6
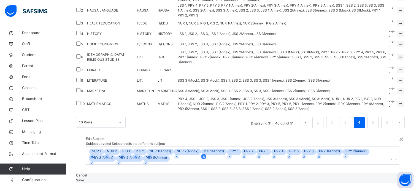
click at [202, 155] on icon at bounding box center [204, 157] width 4 height 4
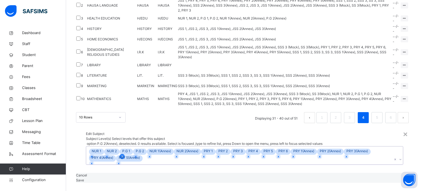
click at [125, 154] on div at bounding box center [121, 156] width 5 height 5
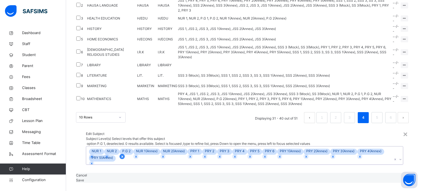
click at [123, 156] on icon at bounding box center [122, 157] width 2 height 2
click at [84, 178] on span "Save" at bounding box center [80, 180] width 8 height 4
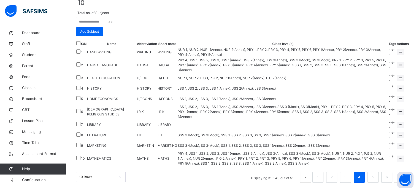
scroll to position [210, 0]
click at [375, 179] on link "5" at bounding box center [372, 177] width 5 height 7
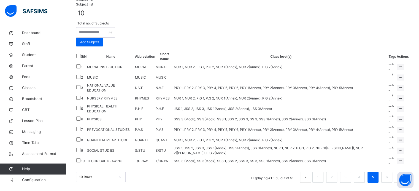
scroll to position [195, 0]
click at [389, 179] on link "6" at bounding box center [386, 177] width 5 height 7
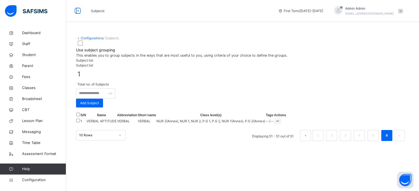
scroll to position [29, 0]
click at [348, 140] on link "3" at bounding box center [344, 136] width 5 height 7
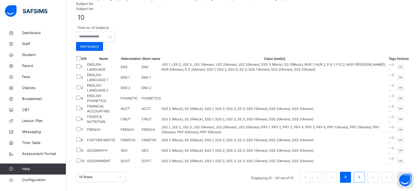
click at [364, 176] on li "4" at bounding box center [358, 177] width 11 height 11
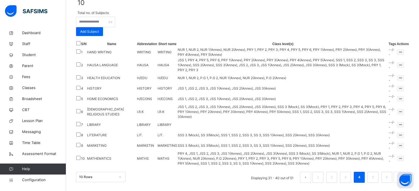
scroll to position [210, 0]
click at [375, 178] on link "5" at bounding box center [372, 177] width 5 height 7
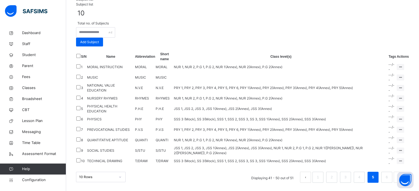
scroll to position [167, 0]
click at [32, 89] on span "Classes" at bounding box center [44, 88] width 44 height 6
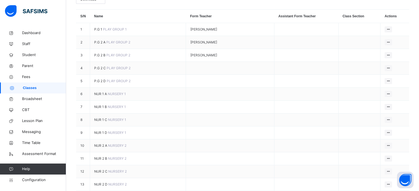
scroll to position [28, 0]
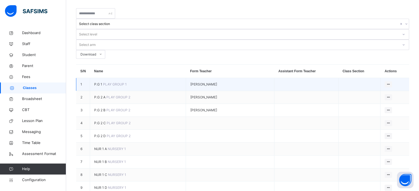
click at [97, 82] on span "P.G 1" at bounding box center [98, 84] width 9 height 4
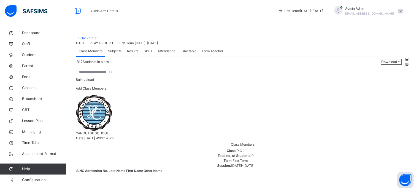
click at [119, 54] on span "Subjects" at bounding box center [114, 51] width 13 height 5
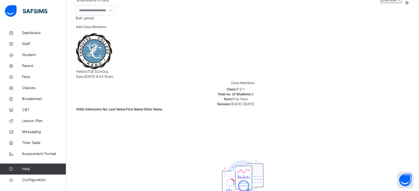
scroll to position [54, 0]
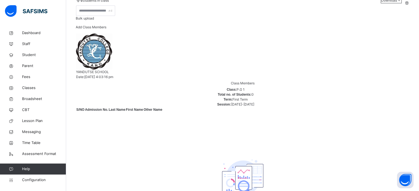
scroll to position [81, 0]
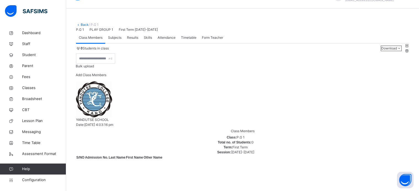
scroll to position [0, 0]
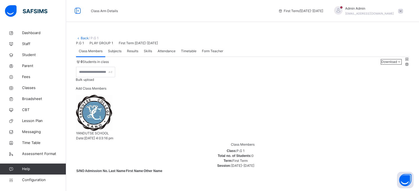
click at [81, 38] on link "Back" at bounding box center [85, 38] width 8 height 4
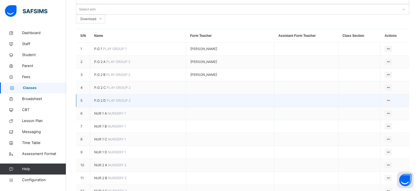
scroll to position [83, 0]
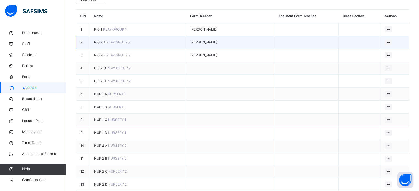
click at [101, 40] on span "P.G 2 A" at bounding box center [100, 42] width 12 height 4
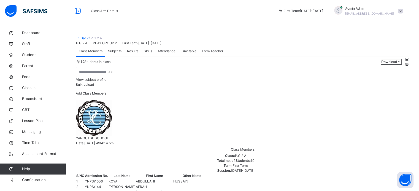
click at [116, 54] on span "Subjects" at bounding box center [114, 51] width 13 height 5
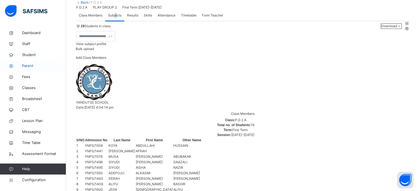
scroll to position [26, 0]
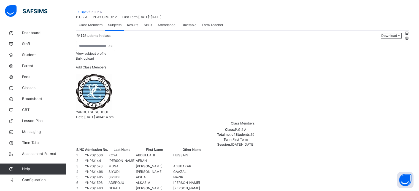
click at [81, 28] on span "Class Members" at bounding box center [91, 25] width 24 height 5
click at [106, 56] on span "View subject profile" at bounding box center [91, 53] width 30 height 4
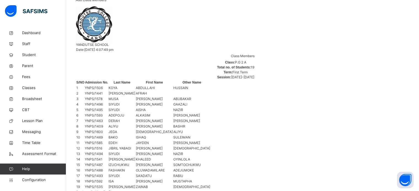
scroll to position [51, 0]
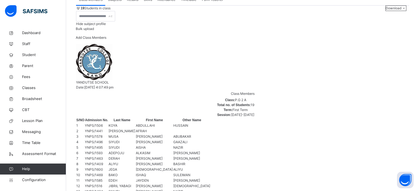
click at [112, 2] on span "Subjects" at bounding box center [114, -1] width 13 height 5
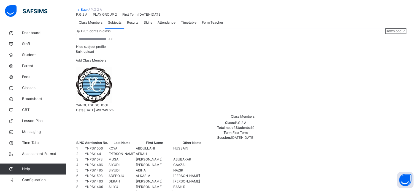
scroll to position [26, 0]
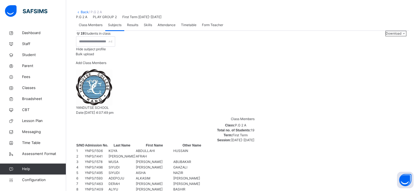
click at [91, 28] on span "Class Members" at bounding box center [91, 25] width 24 height 5
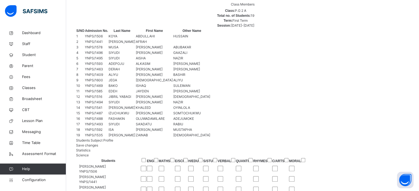
scroll to position [162, 0]
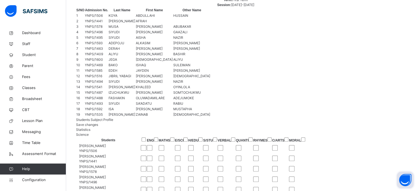
click at [404, 181] on button "Open asap" at bounding box center [405, 180] width 17 height 17
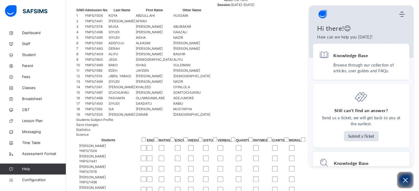
click at [284, 127] on div "Statistics Science" at bounding box center [242, 132] width 333 height 10
click at [400, 178] on button "Open asap" at bounding box center [405, 180] width 17 height 17
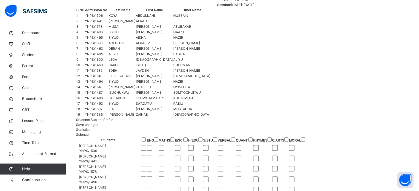
click at [39, 170] on span "Help" at bounding box center [44, 169] width 44 height 6
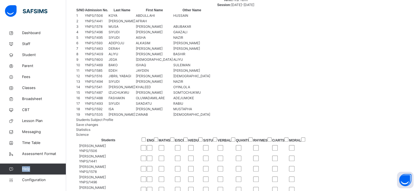
click at [39, 170] on span "Help" at bounding box center [44, 169] width 44 height 6
click at [404, 181] on button "Open asap" at bounding box center [405, 180] width 17 height 17
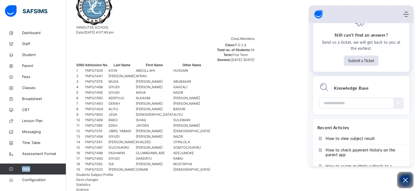
scroll to position [0, 0]
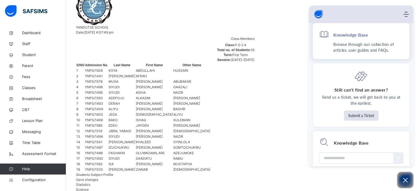
click at [349, 37] on h4 "Knowledge Base" at bounding box center [350, 35] width 35 height 6
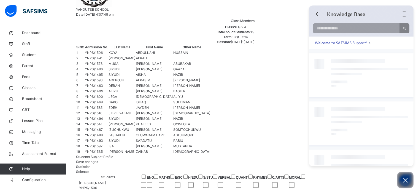
scroll to position [134, 0]
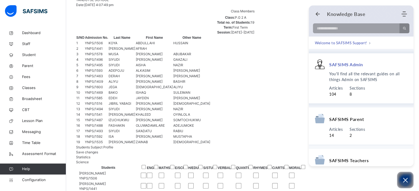
click at [334, 89] on span "Articles" at bounding box center [335, 88] width 13 height 6
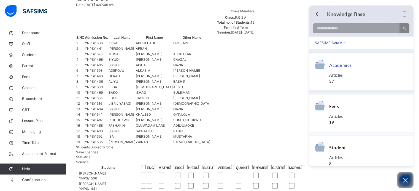
scroll to position [28, 0]
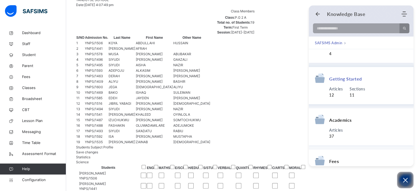
click at [346, 79] on span "Getting Started" at bounding box center [345, 79] width 33 height 6
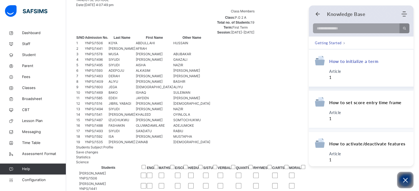
scroll to position [341, 0]
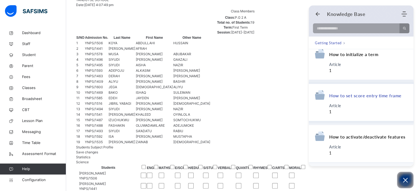
click at [349, 97] on span "How to set score entry time frame" at bounding box center [365, 96] width 72 height 6
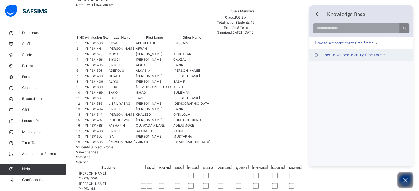
click at [355, 57] on span "How to set score entry time frame" at bounding box center [352, 55] width 63 height 5
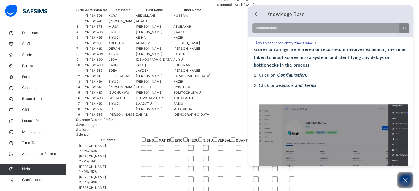
scroll to position [138, 0]
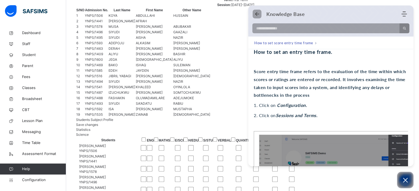
click at [256, 13] on use "Back" at bounding box center [257, 14] width 4 height 4
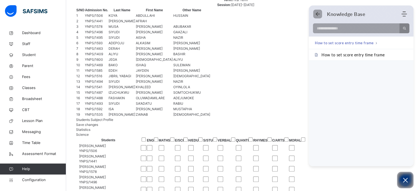
click at [315, 15] on icon "Back" at bounding box center [318, 14] width 6 height 6
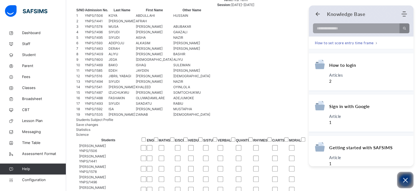
click at [313, 14] on div "Knowledge Base Home Knowledge Base Submit Ticket" at bounding box center [360, 14] width 105 height 10
click at [316, 12] on icon "Back" at bounding box center [318, 14] width 6 height 6
click at [317, 13] on use "Back" at bounding box center [317, 14] width 4 height 4
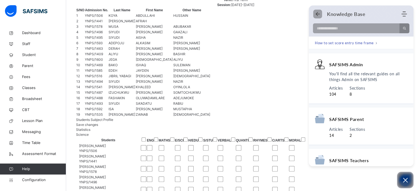
click at [316, 13] on use "Back" at bounding box center [317, 14] width 4 height 4
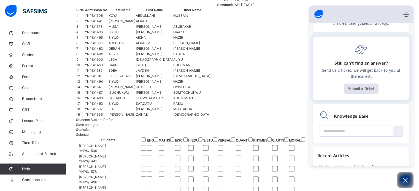
scroll to position [28, 0]
click at [355, 89] on button "Submit a Ticket" at bounding box center [360, 88] width 35 height 10
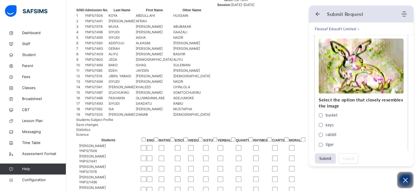
scroll to position [272, 0]
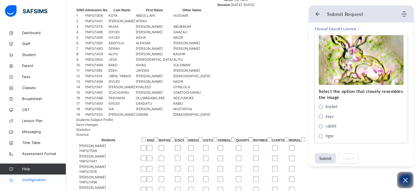
click at [39, 182] on span "Configuration" at bounding box center [44, 180] width 44 height 6
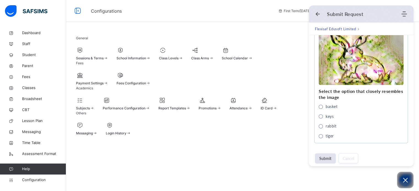
click at [67, 122] on div "General Sessions & Terms School Information Class Levels Class Arms School Cale…" at bounding box center [242, 86] width 353 height 117
click at [88, 106] on span at bounding box center [85, 105] width 18 height 1
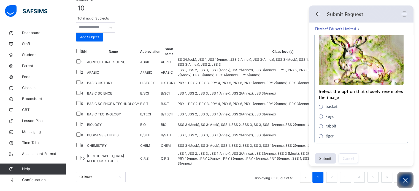
scroll to position [162, 0]
click at [315, 14] on icon "Back" at bounding box center [318, 14] width 6 height 6
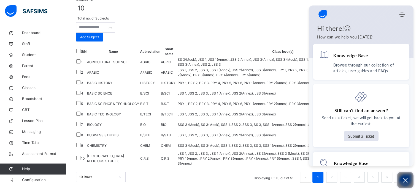
click at [403, 184] on button "Open asap" at bounding box center [405, 180] width 17 height 17
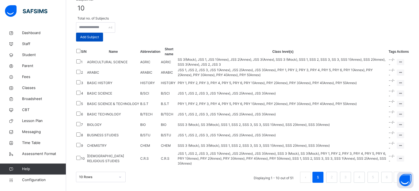
scroll to position [106, 0]
click at [99, 39] on span "Add Subject" at bounding box center [89, 37] width 19 height 5
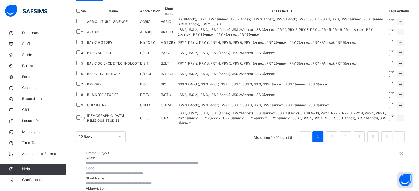
click at [186, 161] on input "text" at bounding box center [242, 163] width 313 height 5
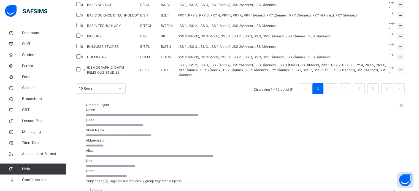
scroll to position [162, 0]
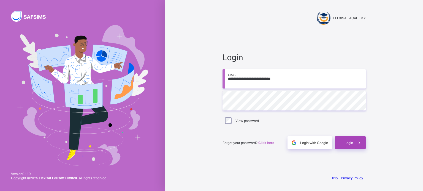
click at [356, 141] on icon at bounding box center [359, 142] width 6 height 5
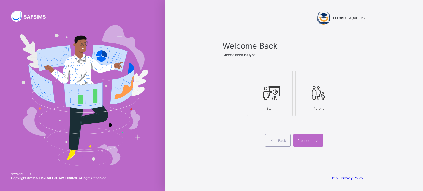
click at [278, 94] on icon at bounding box center [269, 93] width 19 height 17
click at [301, 137] on div "Proceed" at bounding box center [308, 140] width 30 height 13
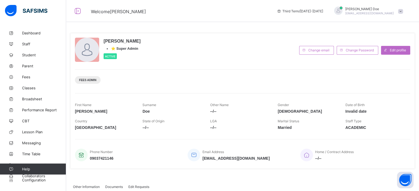
click at [362, 10] on span "John Doe" at bounding box center [369, 9] width 49 height 4
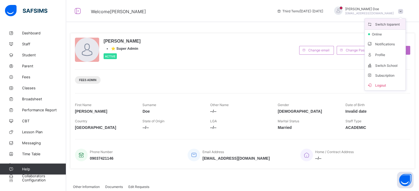
click at [384, 24] on span "Switch to parent" at bounding box center [385, 24] width 36 height 6
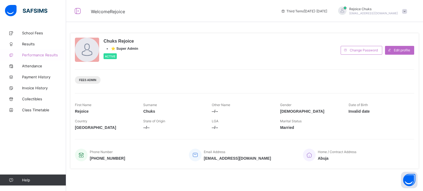
click at [33, 51] on link "Performance Results" at bounding box center [33, 55] width 66 height 11
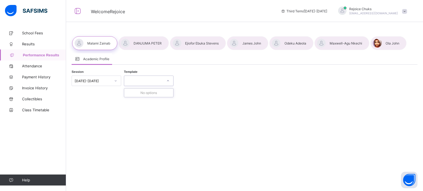
click at [143, 83] on div at bounding box center [143, 81] width 39 height 8
click at [30, 70] on link "Attendance" at bounding box center [33, 66] width 66 height 11
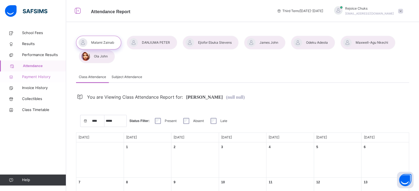
select select "****"
select select "*"
click at [40, 75] on span "Payment History" at bounding box center [44, 77] width 44 height 6
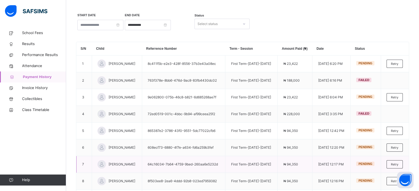
scroll to position [18, 0]
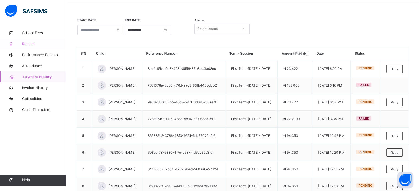
click at [24, 47] on link "Results" at bounding box center [33, 44] width 66 height 11
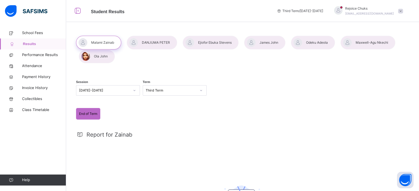
click at [367, 7] on span "Rejoice Chuks" at bounding box center [369, 8] width 49 height 5
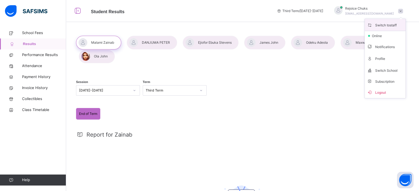
click at [384, 26] on span "Switch to staff" at bounding box center [385, 24] width 36 height 7
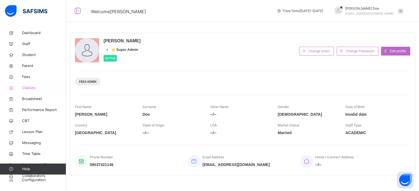
click at [32, 86] on span "Classes" at bounding box center [44, 88] width 44 height 6
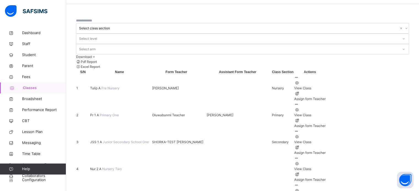
scroll to position [28, 0]
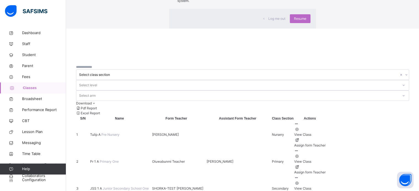
drag, startPoint x: 271, startPoint y: 116, endPoint x: 270, endPoint y: 112, distance: 3.4
click at [294, 21] on span "Resume" at bounding box center [300, 18] width 12 height 5
